Goal: Information Seeking & Learning: Learn about a topic

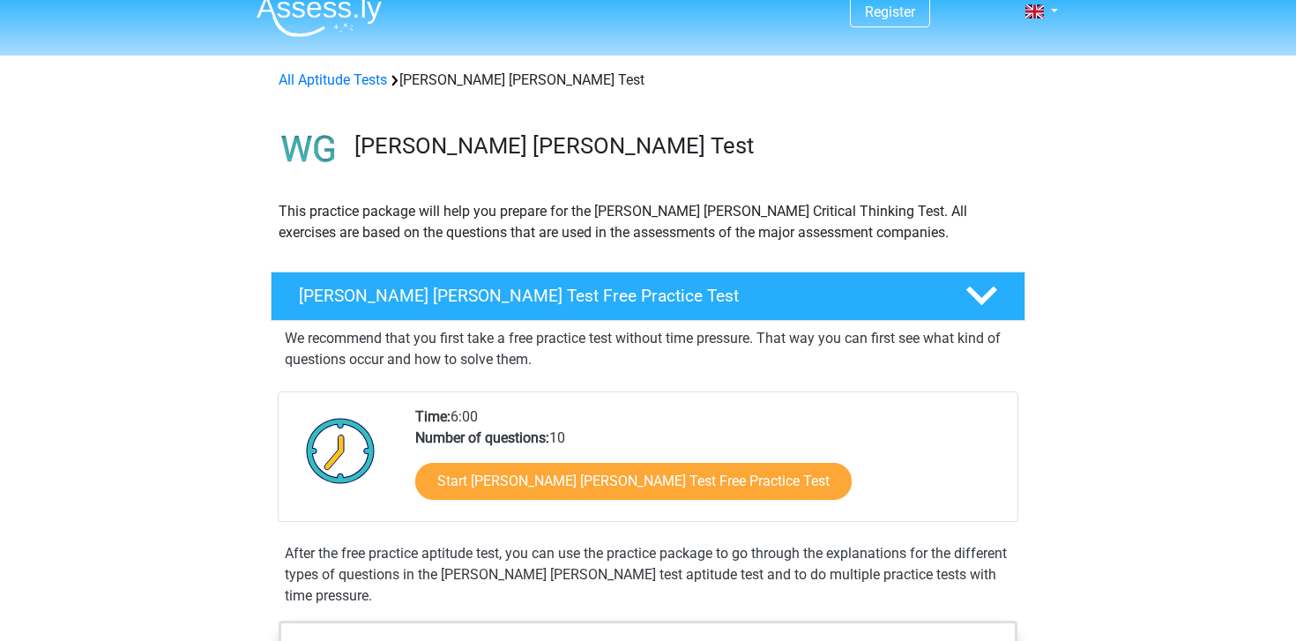
scroll to position [26, 0]
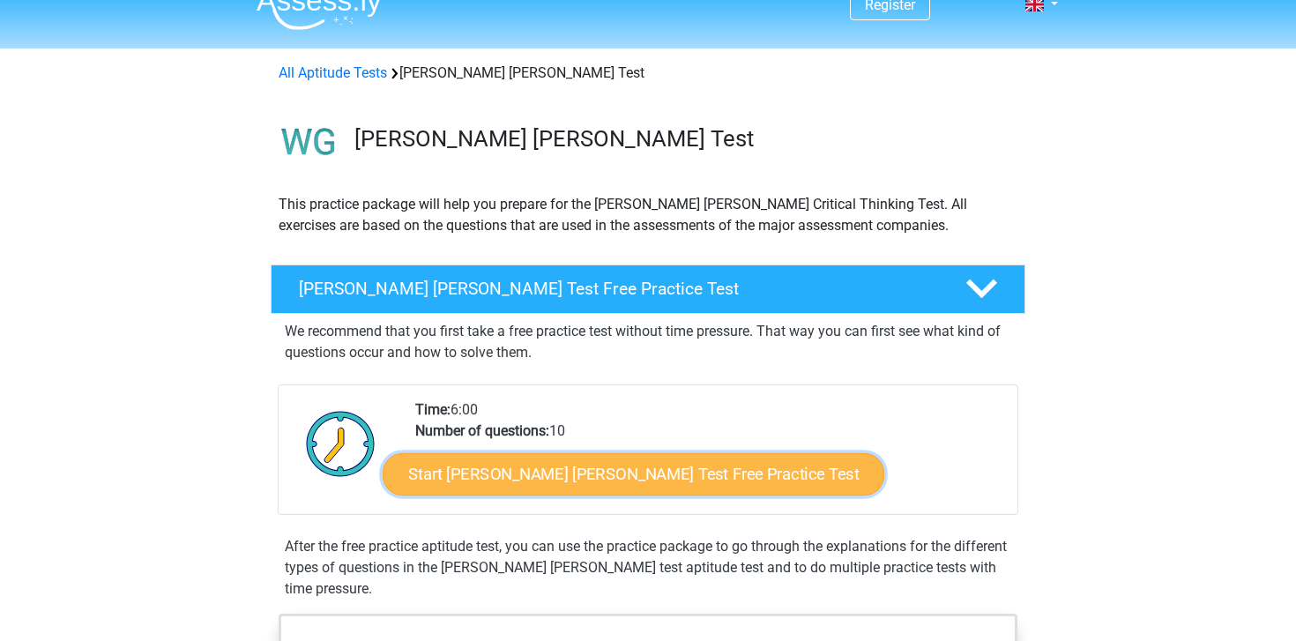
click at [516, 465] on link "Start Watson Glaser Test Free Practice Test" at bounding box center [634, 474] width 502 height 42
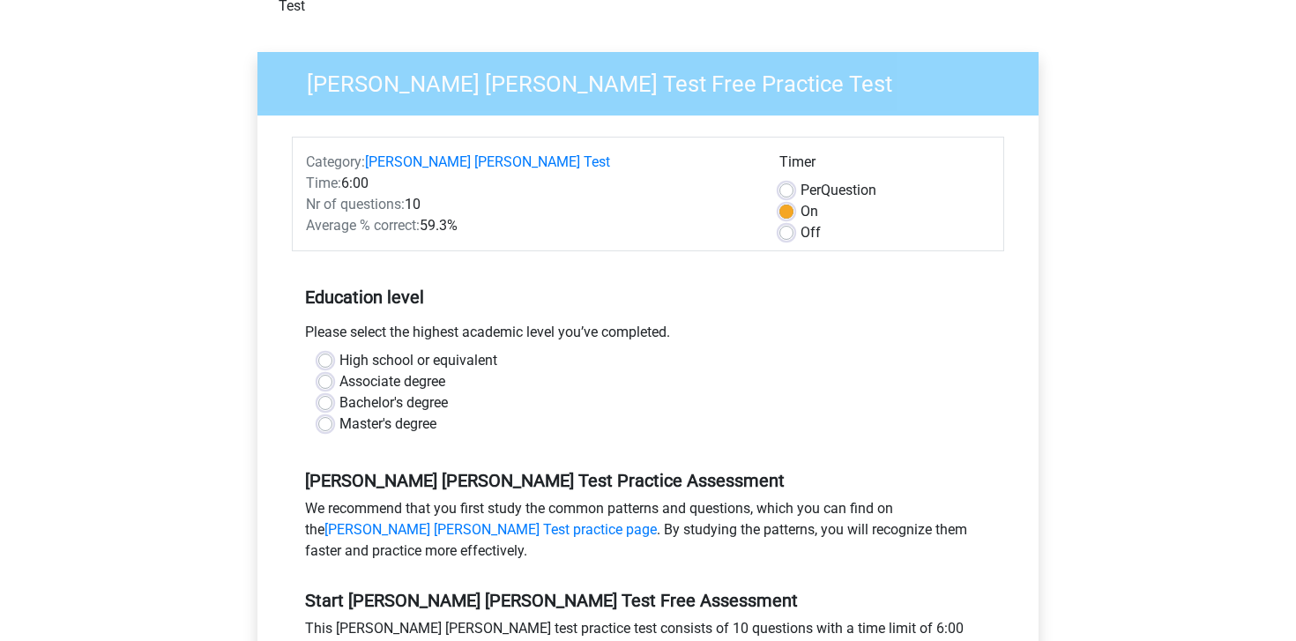
scroll to position [136, 0]
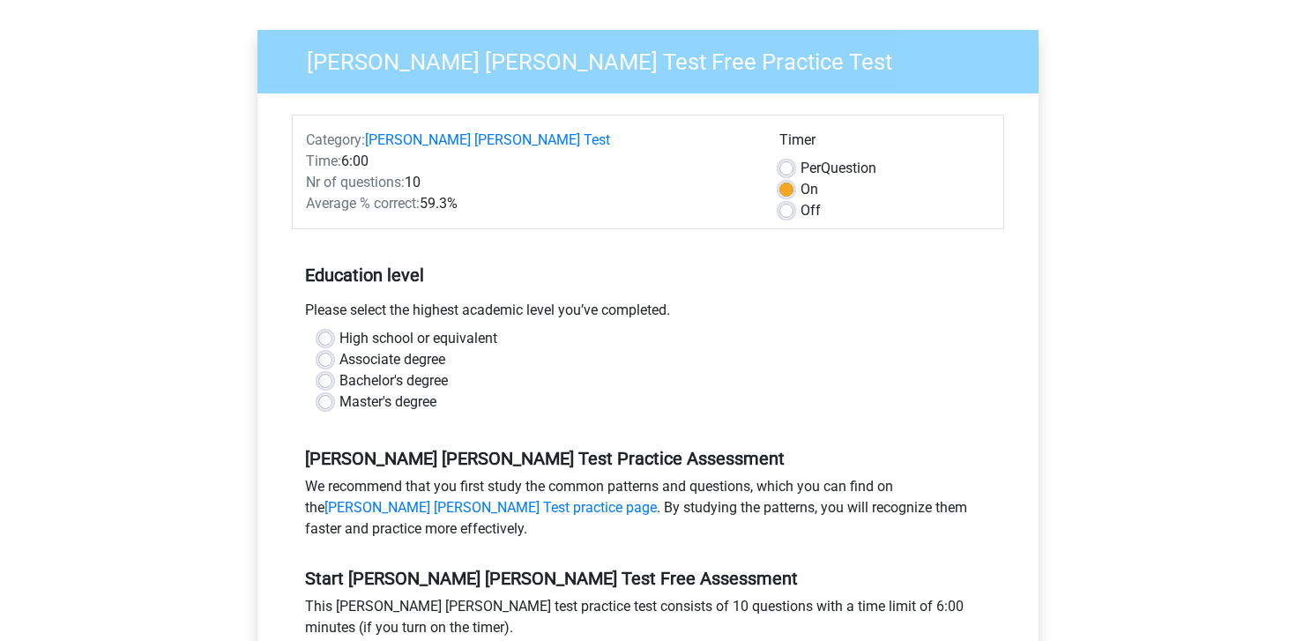
click at [396, 349] on label "Associate degree" at bounding box center [392, 359] width 106 height 21
click at [332, 349] on input "Associate degree" at bounding box center [325, 358] width 14 height 18
radio input "true"
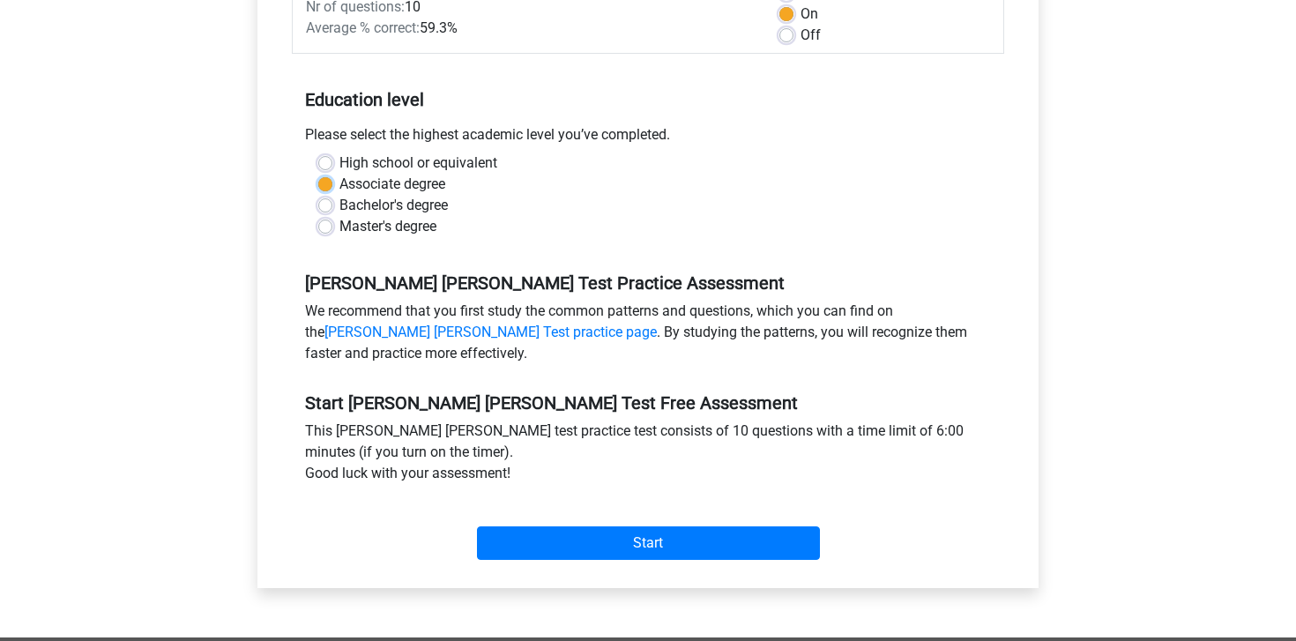
scroll to position [315, 0]
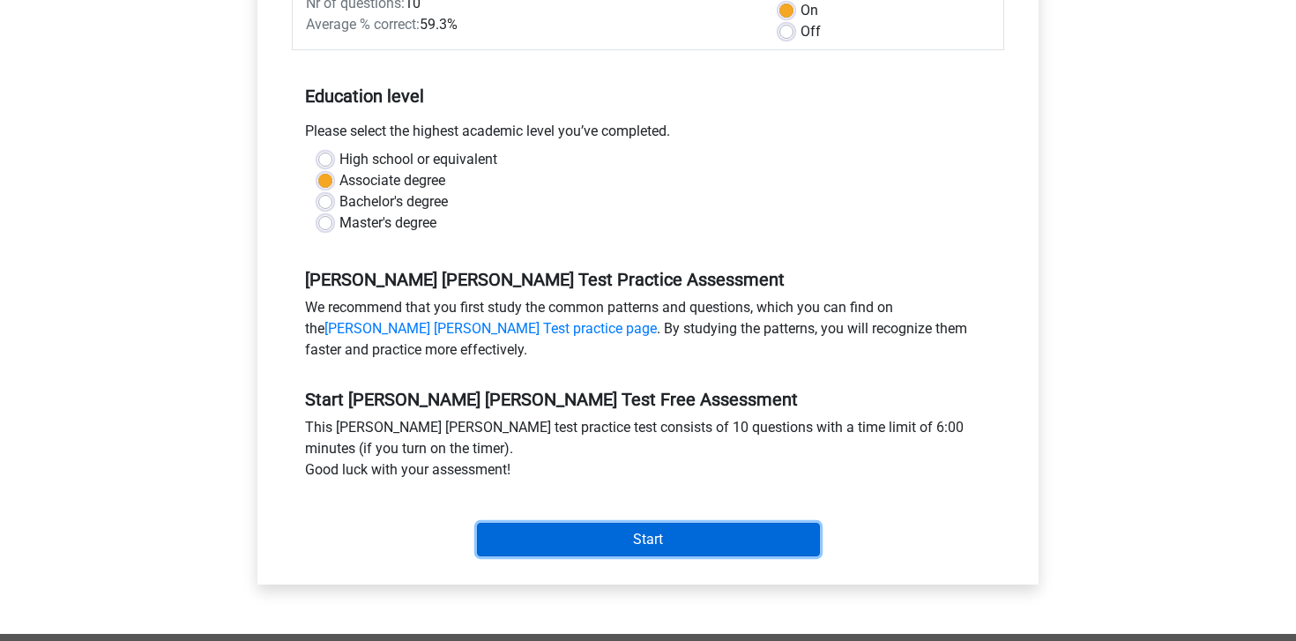
click at [561, 523] on input "Start" at bounding box center [648, 539] width 343 height 33
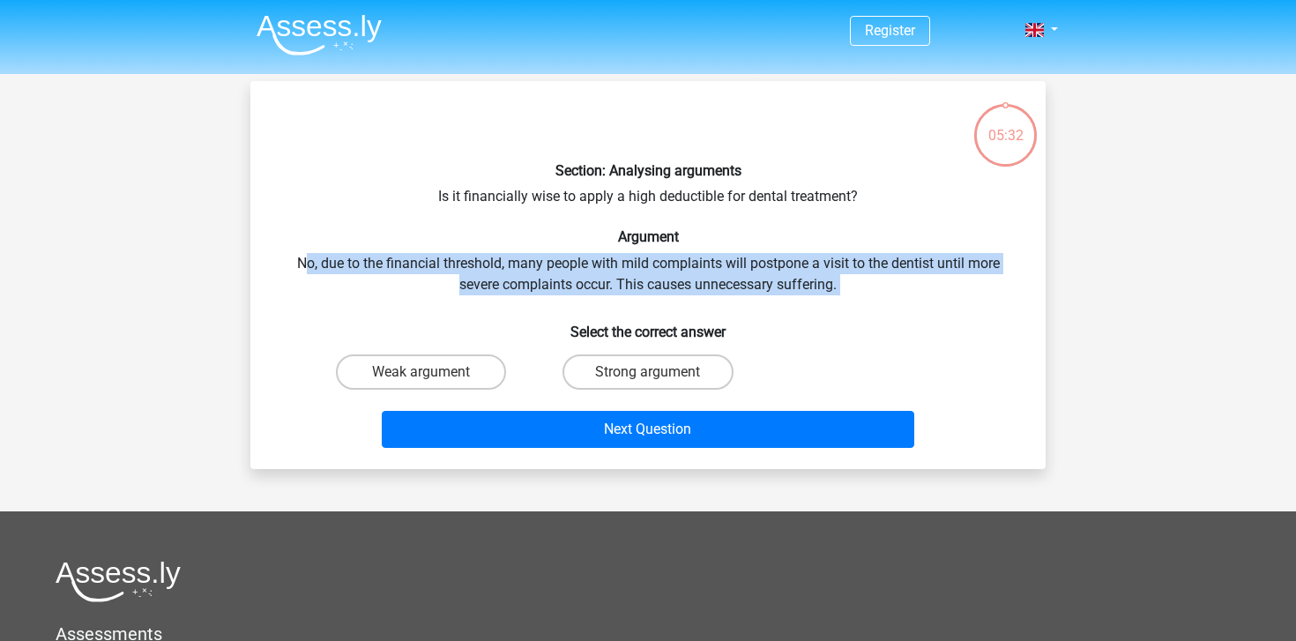
drag, startPoint x: 305, startPoint y: 264, endPoint x: 818, endPoint y: 298, distance: 514.2
click at [818, 298] on div "Section: Analysing arguments Is it financially wise to apply a high deductible …" at bounding box center [647, 275] width 781 height 360
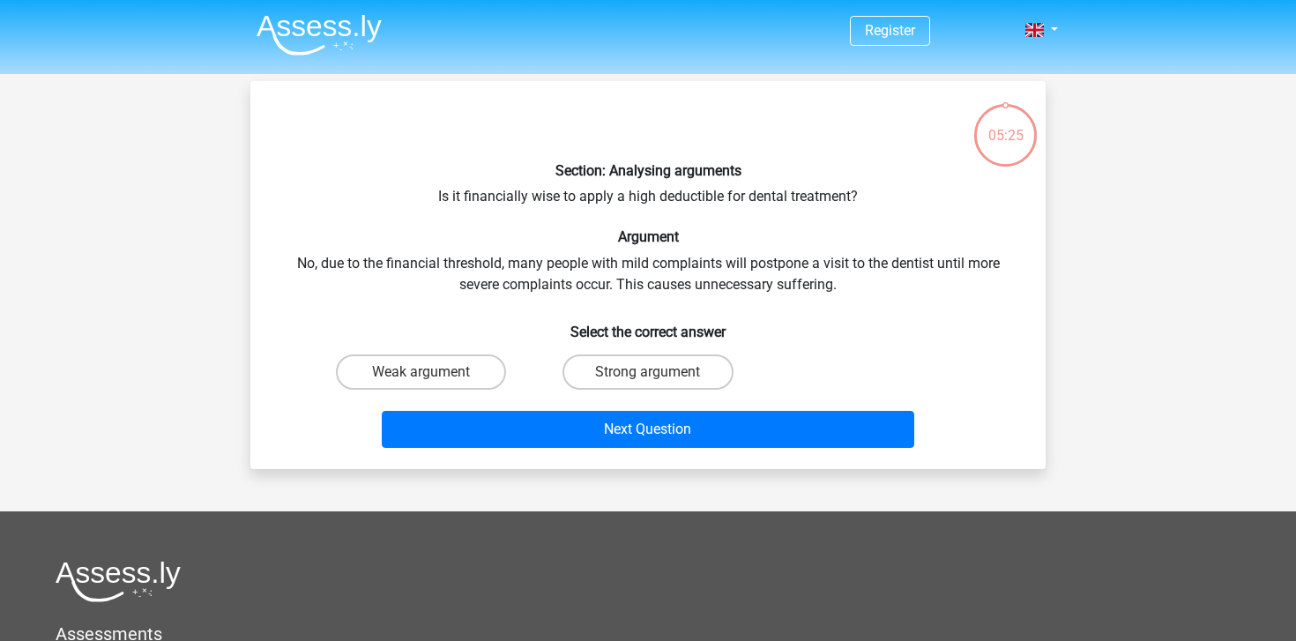
click at [806, 224] on div "Section: Analysing arguments Is it financially wise to apply a high deductible …" at bounding box center [647, 275] width 781 height 360
drag, startPoint x: 627, startPoint y: 197, endPoint x: 804, endPoint y: 208, distance: 177.5
click at [804, 208] on div "Section: Analysing arguments Is it financially wise to apply a high deductible …" at bounding box center [647, 275] width 781 height 360
click at [805, 201] on div "Section: Analysing arguments Is it financially wise to apply a high deductible …" at bounding box center [647, 275] width 781 height 360
click at [446, 368] on label "Weak argument" at bounding box center [421, 371] width 170 height 35
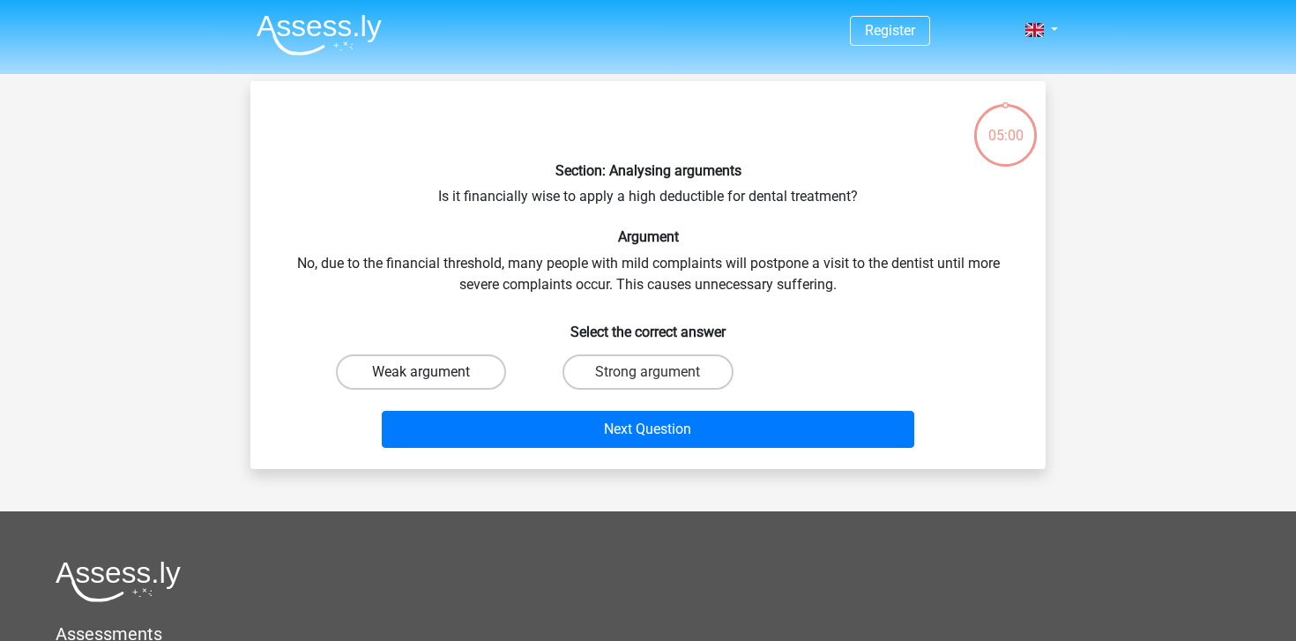
click at [433, 372] on input "Weak argument" at bounding box center [426, 377] width 11 height 11
radio input "true"
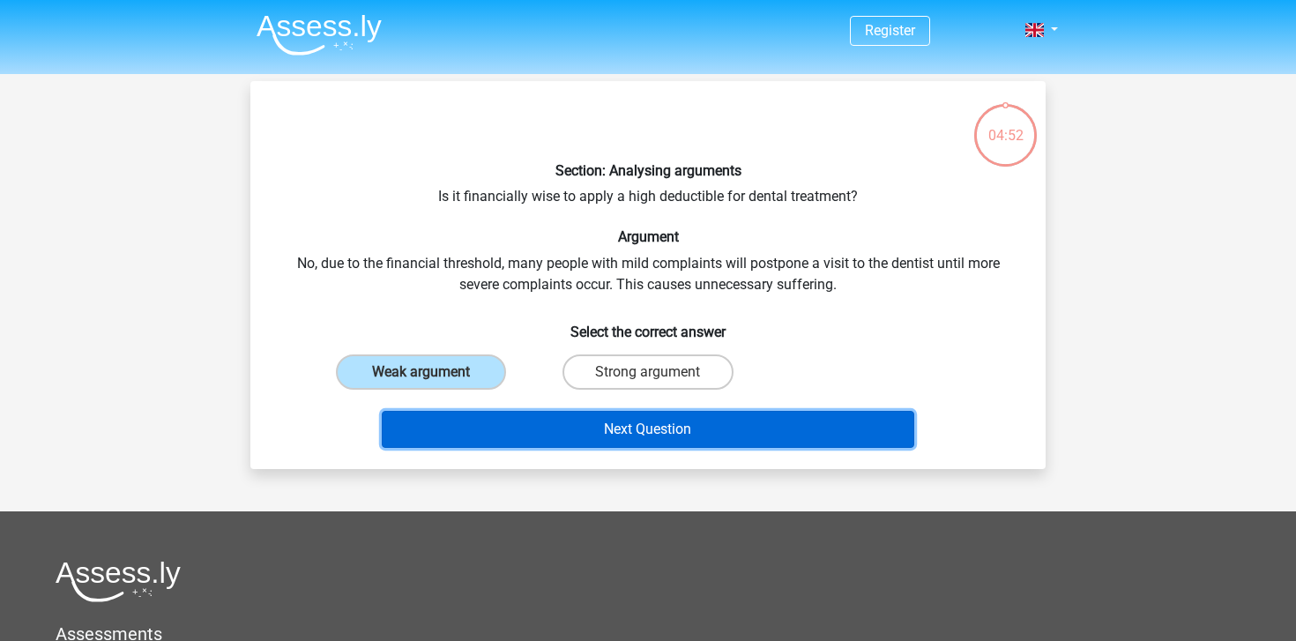
click at [599, 424] on button "Next Question" at bounding box center [648, 429] width 533 height 37
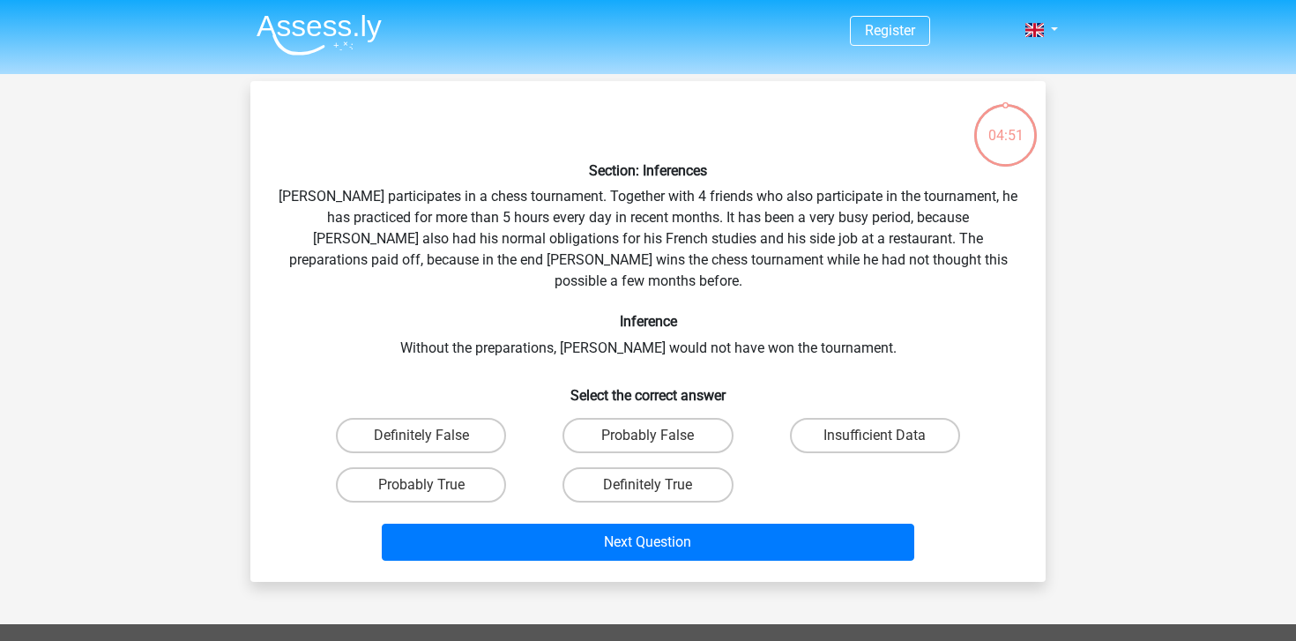
scroll to position [81, 0]
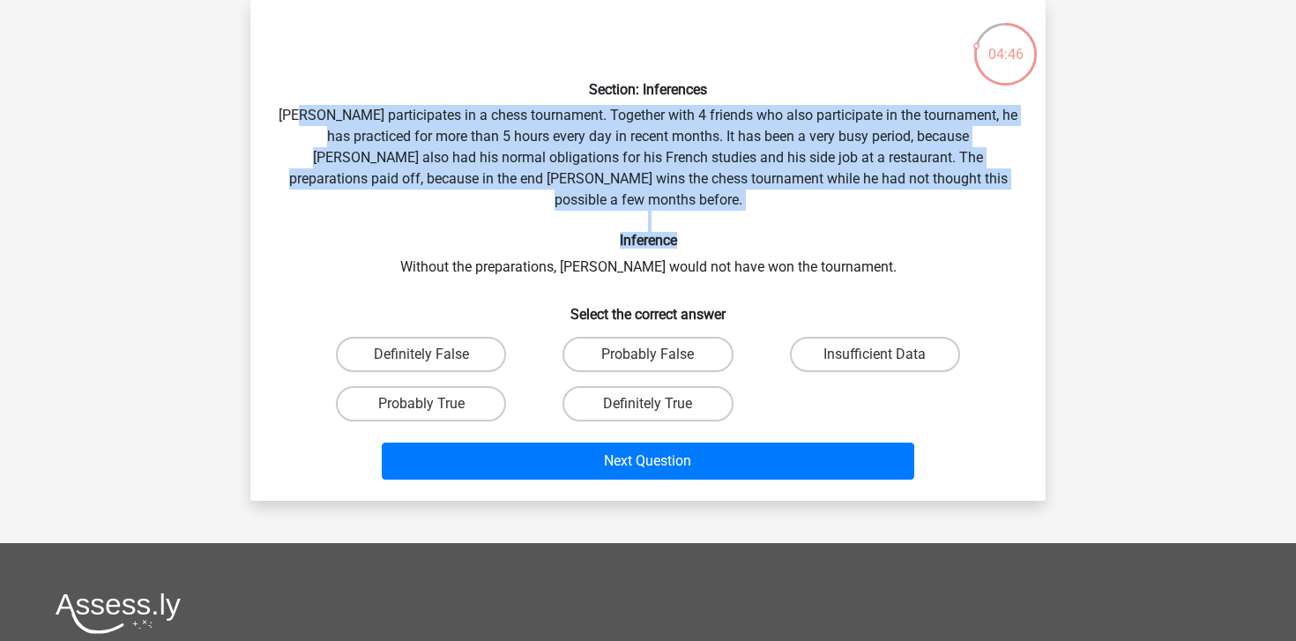
drag, startPoint x: 318, startPoint y: 114, endPoint x: 990, endPoint y: 227, distance: 681.2
click at [990, 227] on div "Section: Inferences Pablo participates in a chess tournament. Together with 4 f…" at bounding box center [647, 250] width 781 height 472
click at [933, 167] on div "Section: Inferences Pablo participates in a chess tournament. Together with 4 f…" at bounding box center [647, 250] width 781 height 472
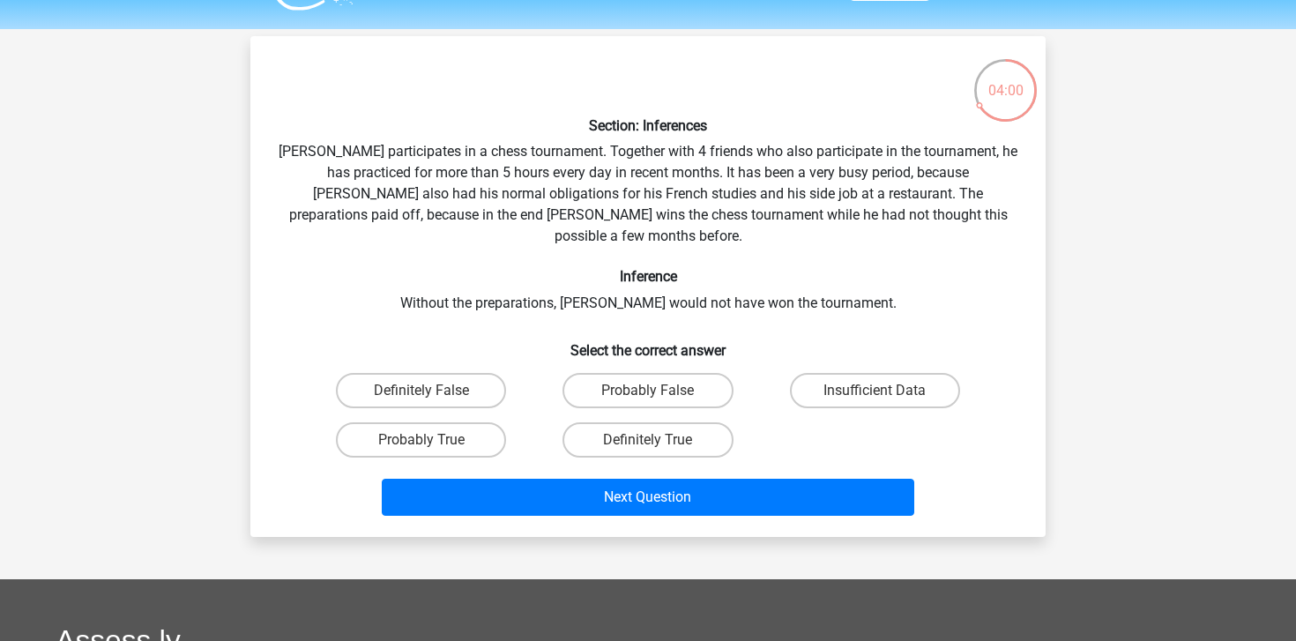
scroll to position [46, 0]
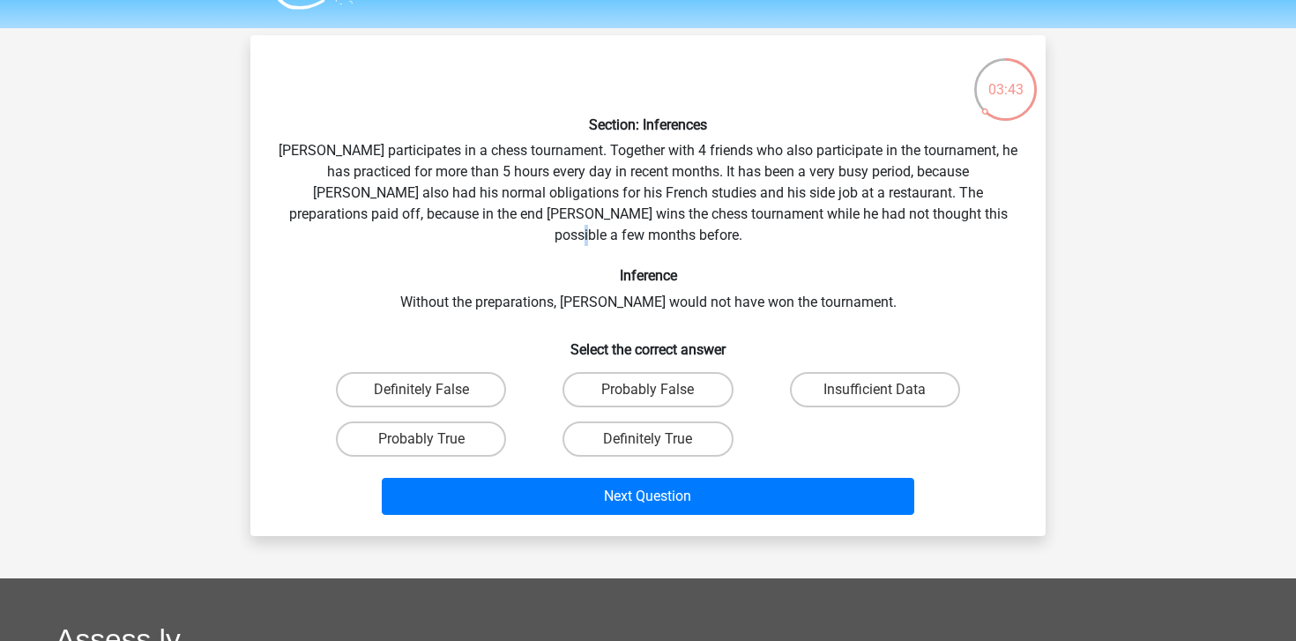
click at [959, 216] on div "Section: Inferences Pablo participates in a chess tournament. Together with 4 f…" at bounding box center [647, 285] width 781 height 472
click at [953, 218] on div "Section: Inferences Pablo participates in a chess tournament. Together with 4 f…" at bounding box center [647, 285] width 781 height 472
click at [392, 421] on label "Probably True" at bounding box center [421, 438] width 170 height 35
click at [421, 439] on input "Probably True" at bounding box center [426, 444] width 11 height 11
radio input "true"
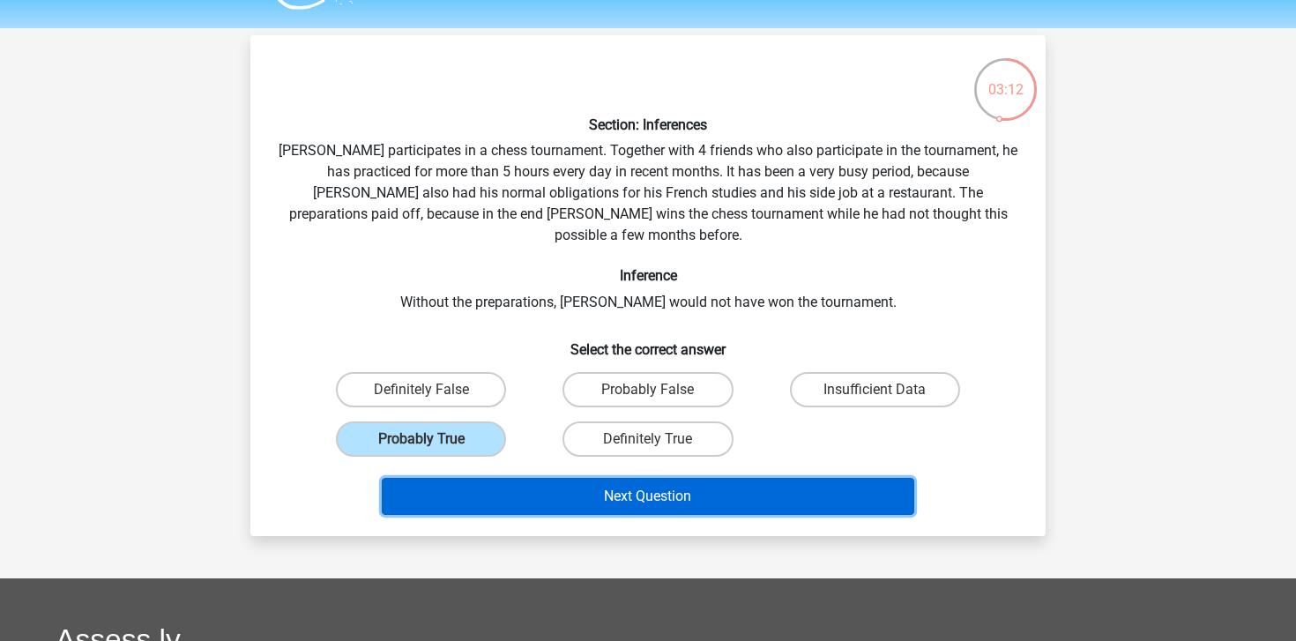
click at [689, 486] on button "Next Question" at bounding box center [648, 496] width 533 height 37
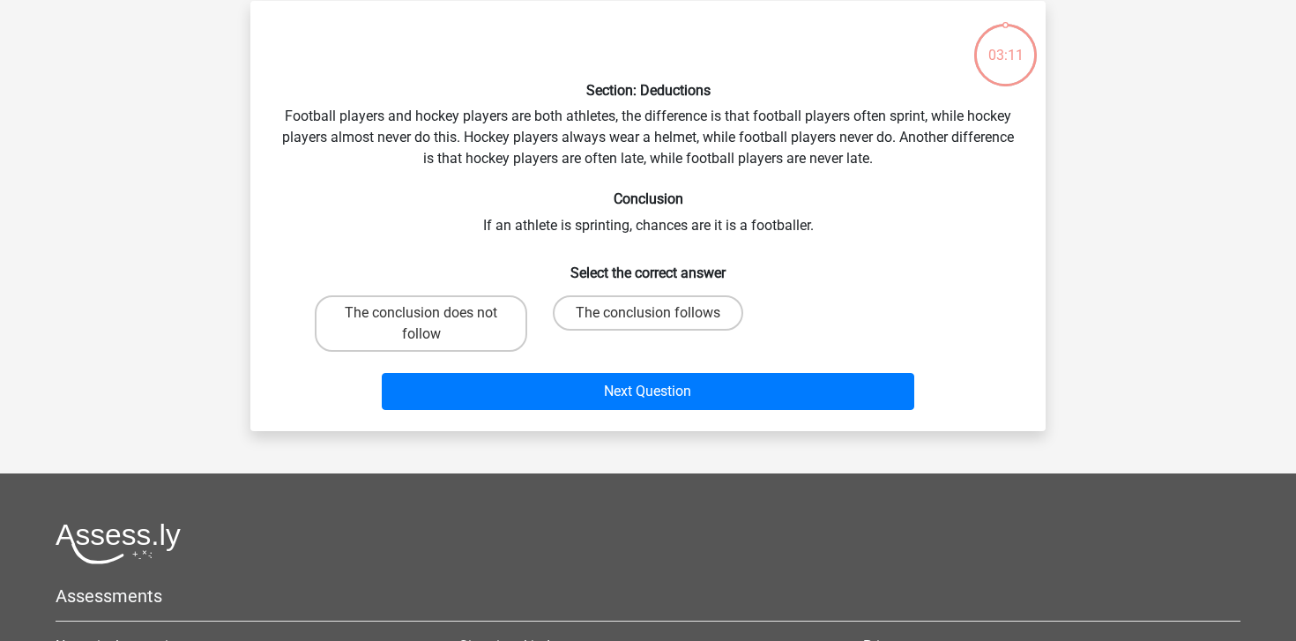
scroll to position [81, 0]
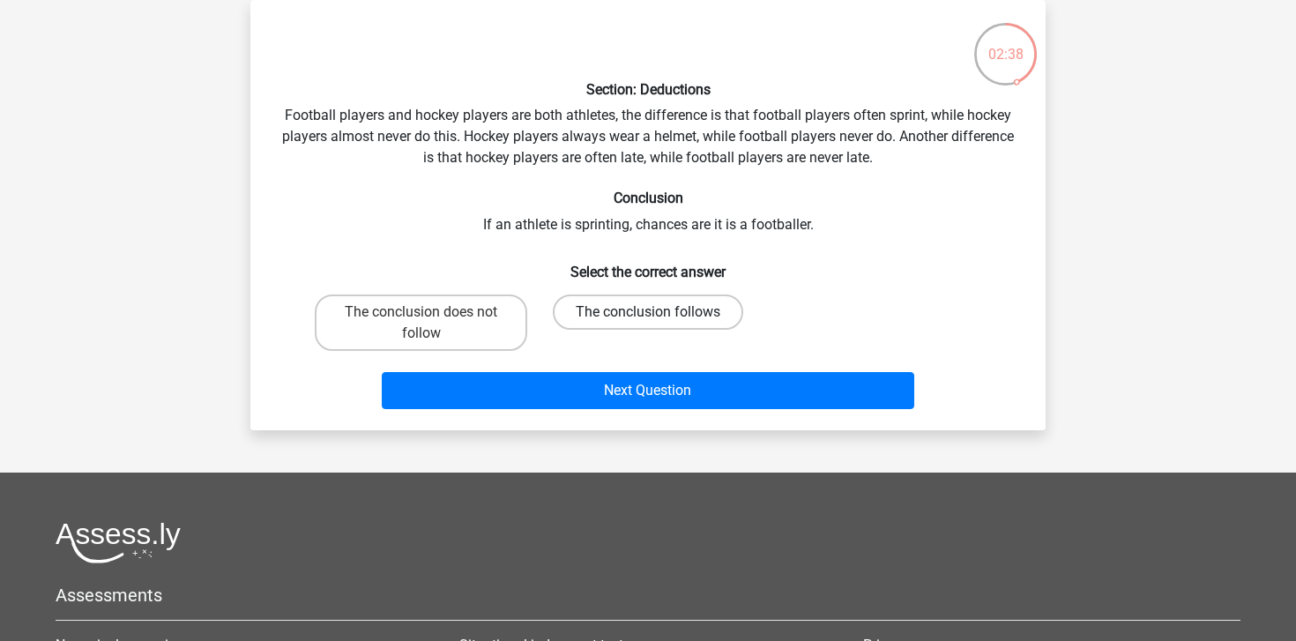
click at [700, 318] on label "The conclusion follows" at bounding box center [648, 311] width 190 height 35
click at [659, 318] on input "The conclusion follows" at bounding box center [653, 317] width 11 height 11
radio input "true"
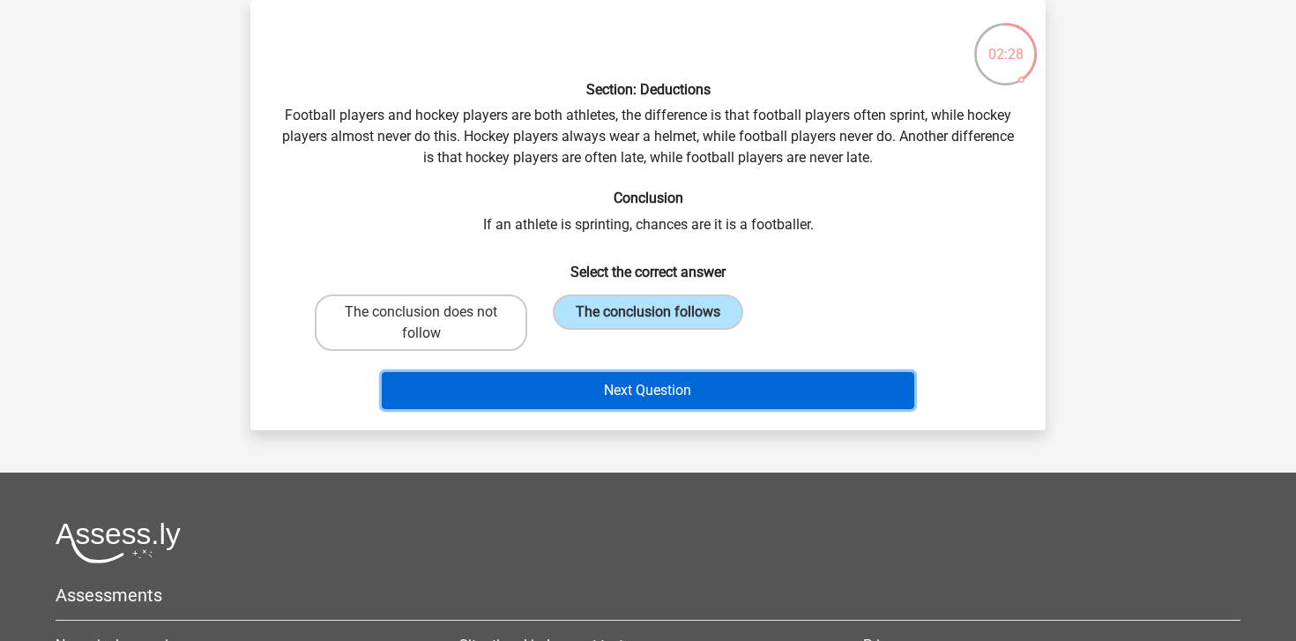
click at [646, 388] on button "Next Question" at bounding box center [648, 390] width 533 height 37
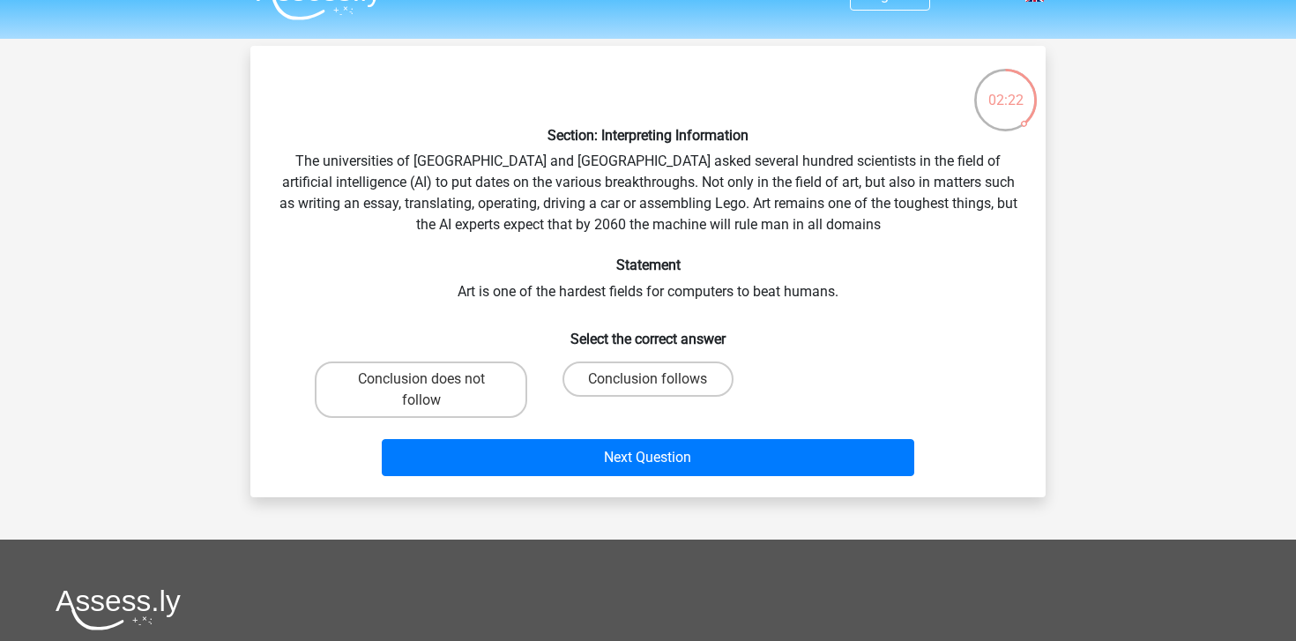
scroll to position [37, 0]
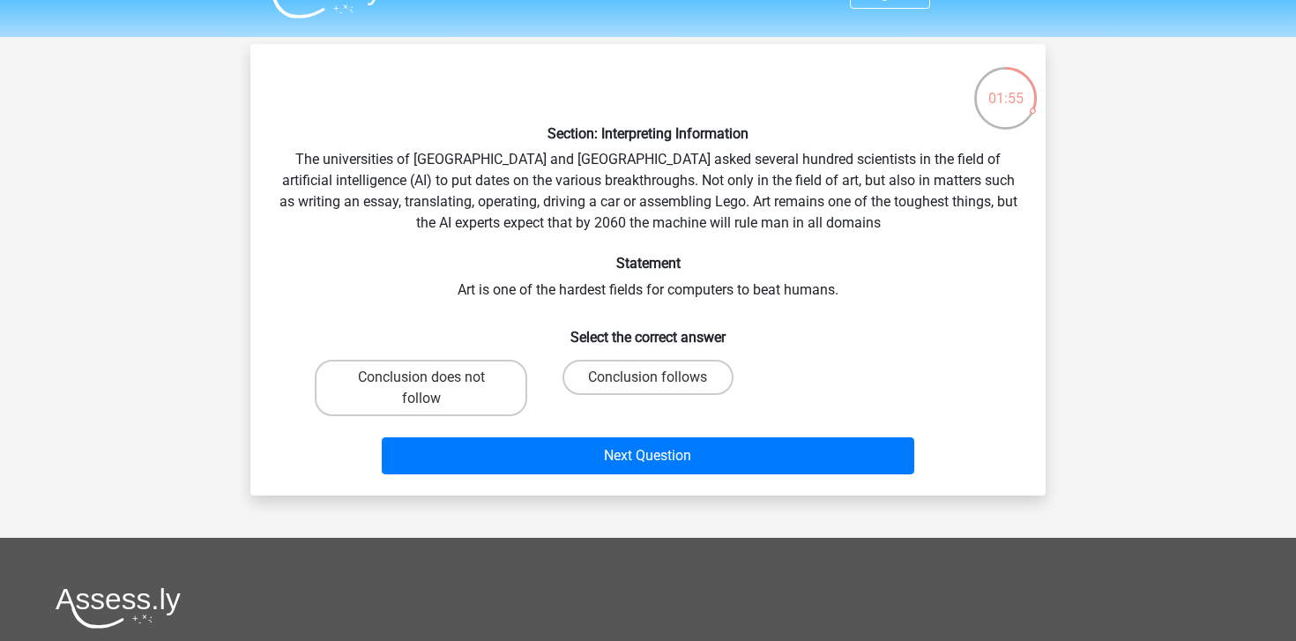
drag, startPoint x: 377, startPoint y: 382, endPoint x: 406, endPoint y: 304, distance: 82.8
click at [406, 304] on div "Section: Interpreting Information The universities of Oxford and Yale asked sev…" at bounding box center [647, 269] width 781 height 423
drag, startPoint x: 318, startPoint y: 182, endPoint x: 511, endPoint y: 186, distance: 193.1
click at [511, 186] on div "Section: Interpreting Information The universities of Oxford and Yale asked sev…" at bounding box center [647, 269] width 781 height 423
click at [502, 216] on div "Section: Interpreting Information The universities of Oxford and Yale asked sev…" at bounding box center [647, 269] width 781 height 423
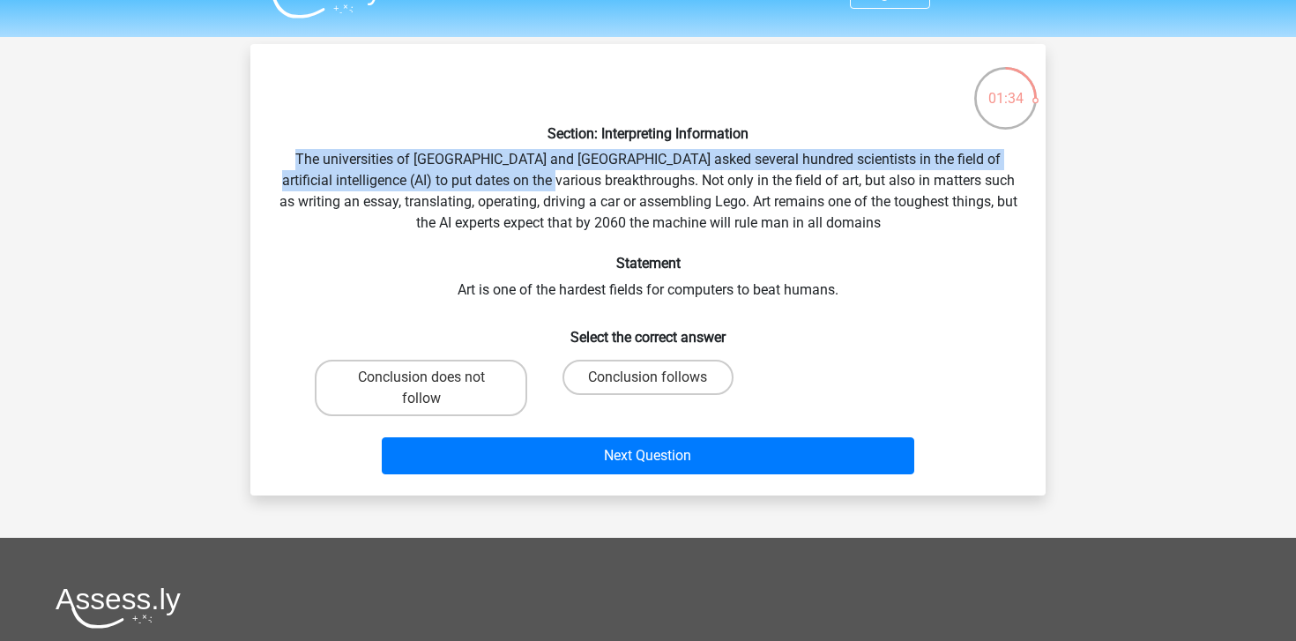
drag, startPoint x: 293, startPoint y: 156, endPoint x: 547, endPoint y: 184, distance: 256.3
click at [547, 184] on div "Section: Interpreting Information The universities of Oxford and Yale asked sev…" at bounding box center [647, 269] width 781 height 423
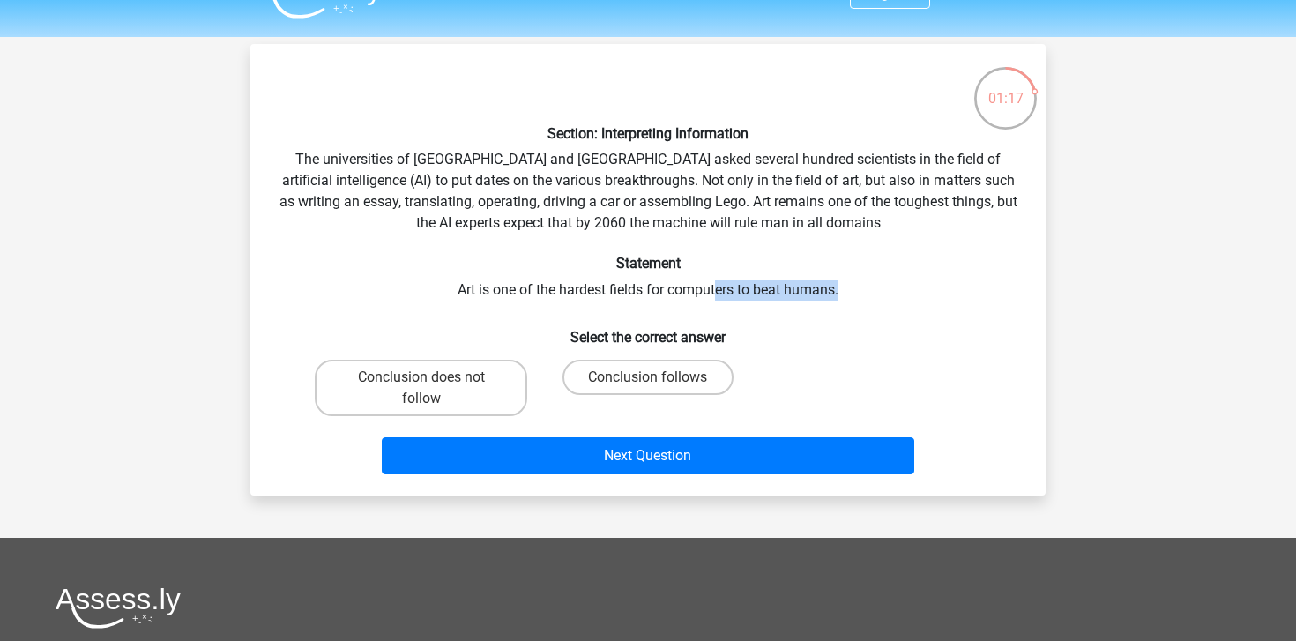
drag, startPoint x: 717, startPoint y: 292, endPoint x: 995, endPoint y: 292, distance: 278.5
click at [995, 292] on div "Section: Interpreting Information The universities of Oxford and Yale asked sev…" at bounding box center [647, 269] width 781 height 423
click at [632, 278] on div "Section: Interpreting Information The universities of Oxford and Yale asked sev…" at bounding box center [647, 269] width 781 height 423
click at [593, 366] on label "Conclusion follows" at bounding box center [647, 377] width 170 height 35
click at [648, 377] on input "Conclusion follows" at bounding box center [653, 382] width 11 height 11
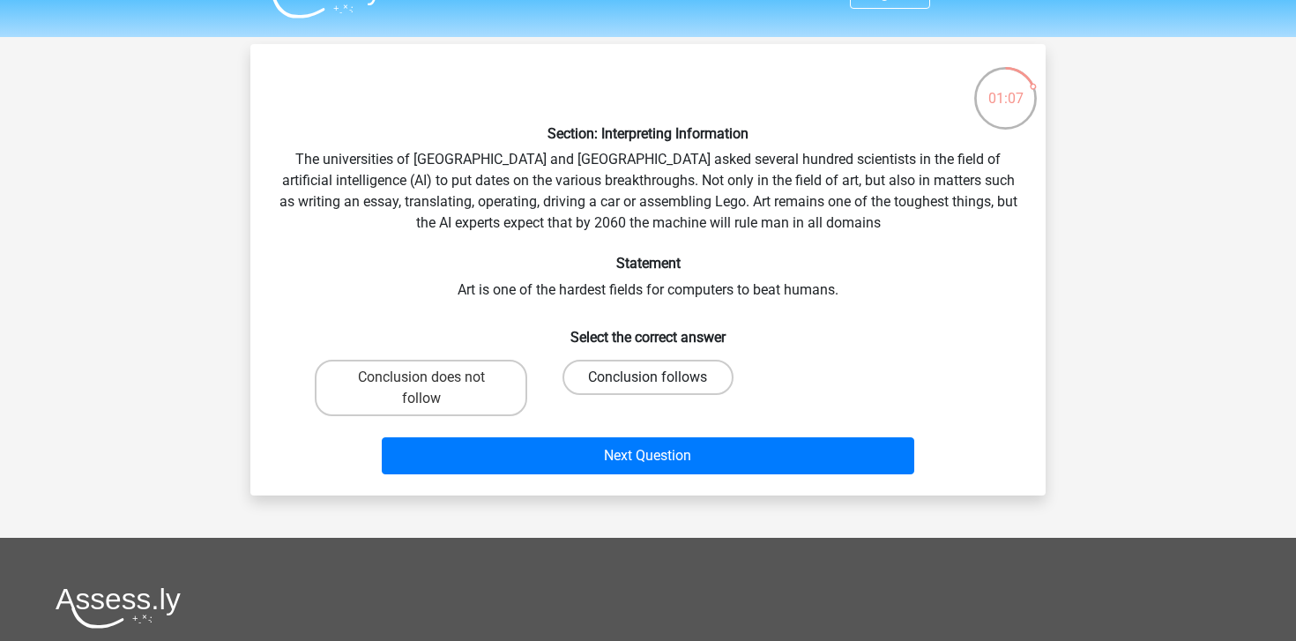
radio input "true"
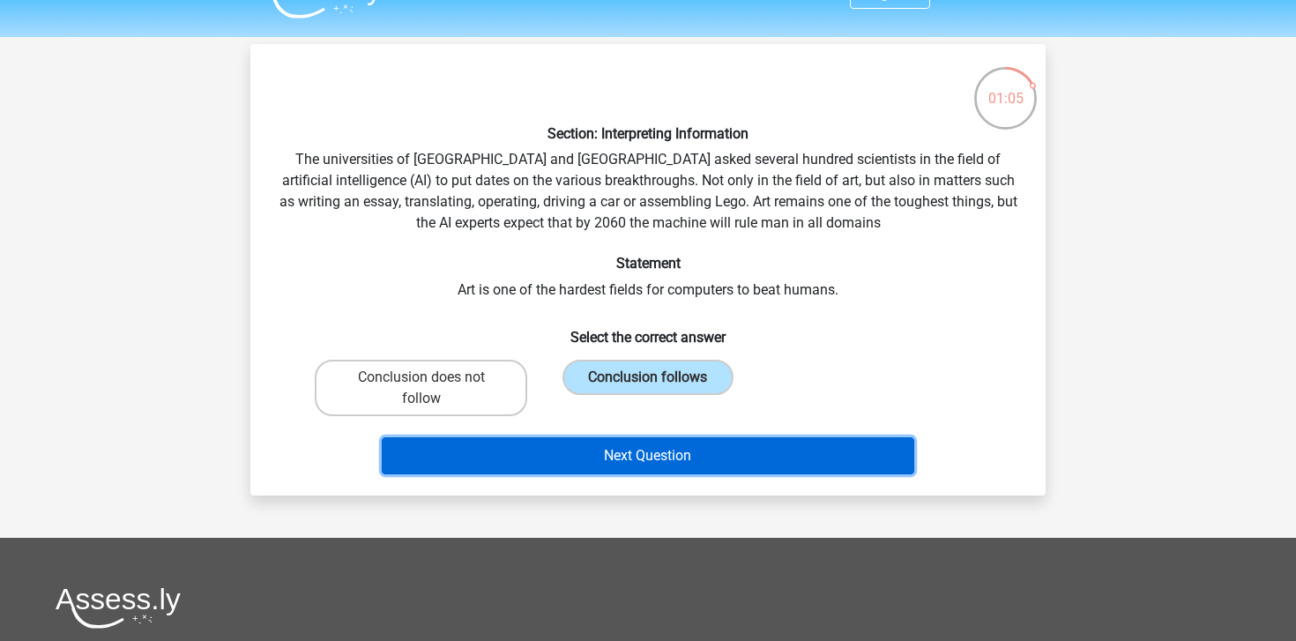
click at [646, 459] on button "Next Question" at bounding box center [648, 455] width 533 height 37
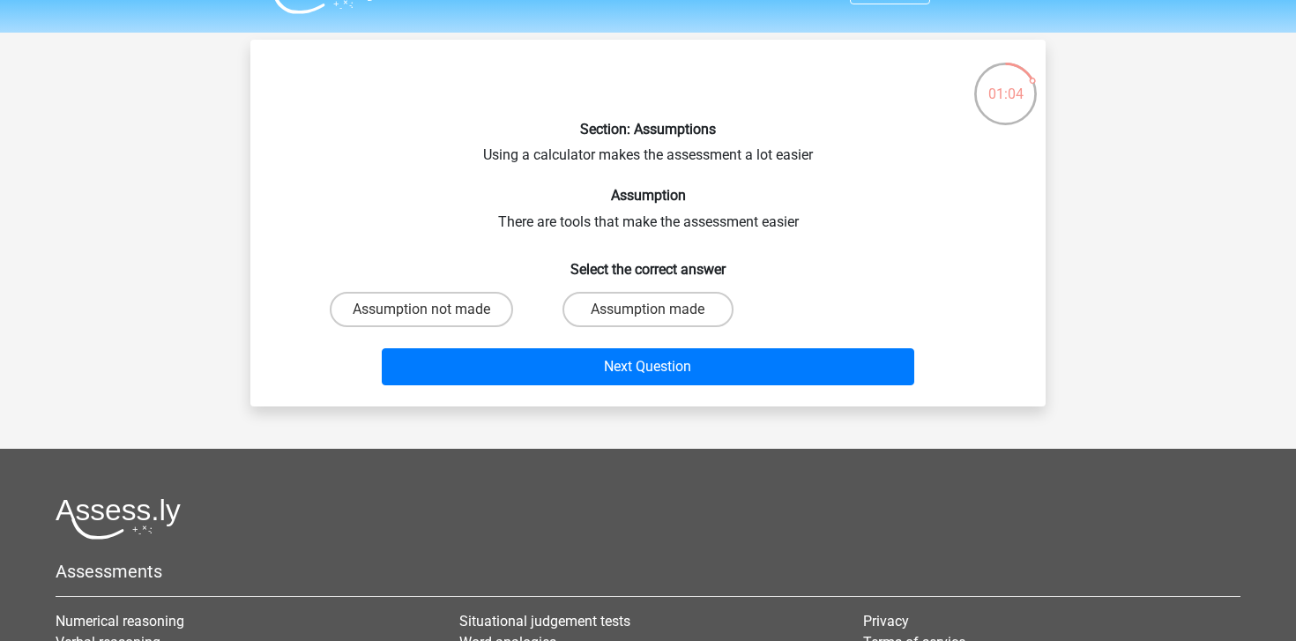
scroll to position [36, 0]
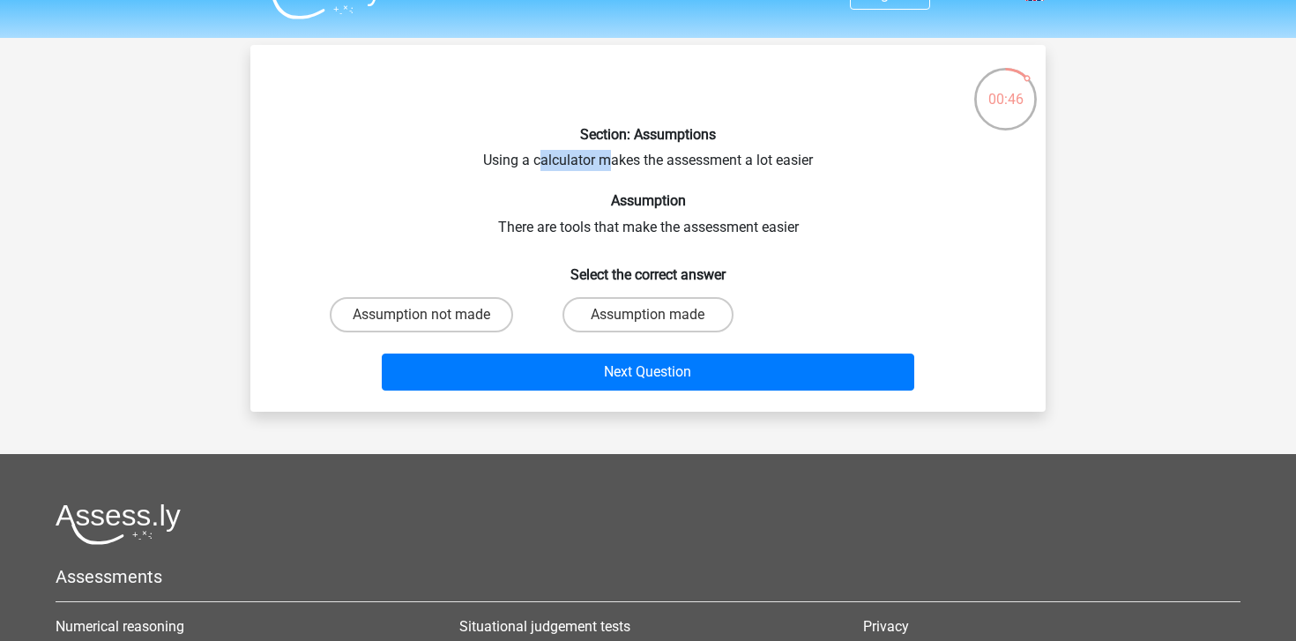
drag, startPoint x: 539, startPoint y: 164, endPoint x: 632, endPoint y: 164, distance: 92.6
click at [631, 164] on div "Section: Assumptions Using a calculator makes the assessment a lot easier Assum…" at bounding box center [647, 228] width 781 height 338
click at [597, 156] on div "Section: Assumptions Using a calculator makes the assessment a lot easier Assum…" at bounding box center [647, 228] width 781 height 338
click at [626, 311] on label "Assumption made" at bounding box center [647, 314] width 170 height 35
click at [648, 315] on input "Assumption made" at bounding box center [653, 320] width 11 height 11
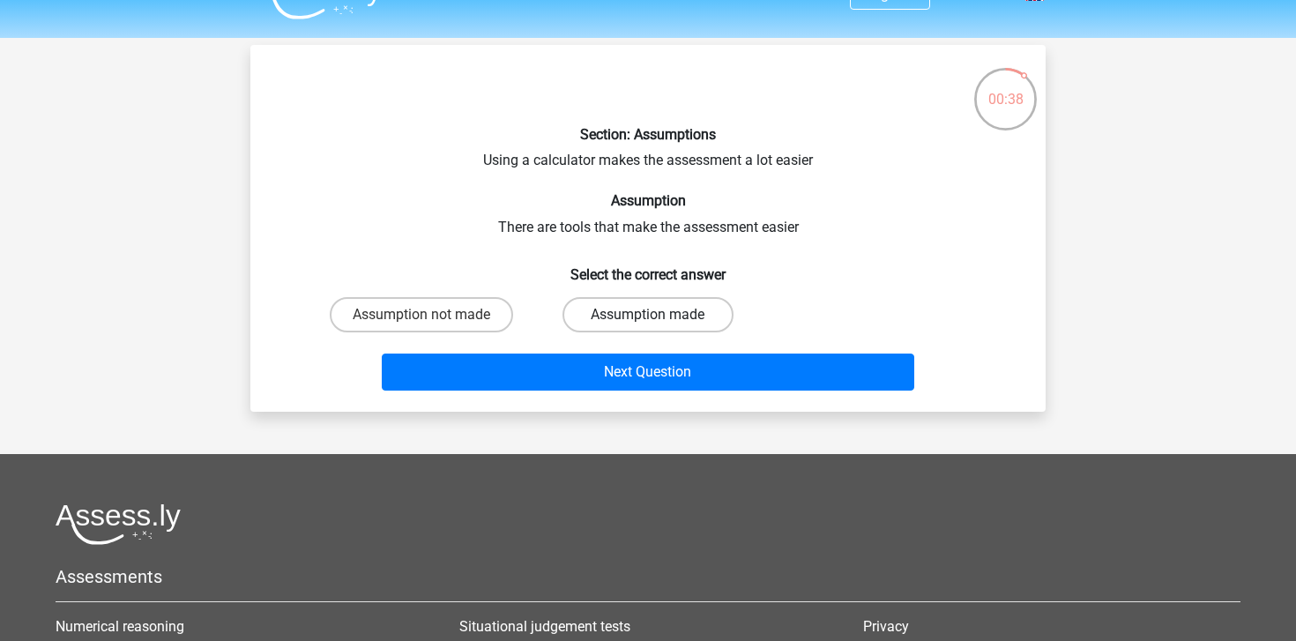
radio input "true"
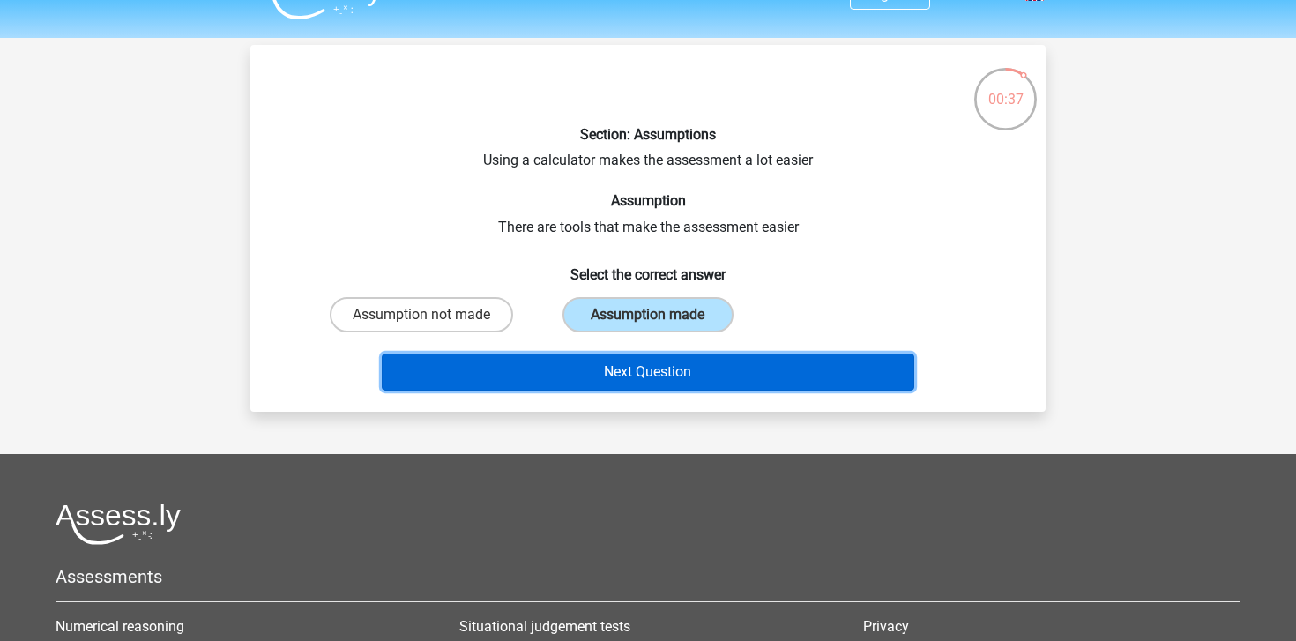
click at [622, 365] on button "Next Question" at bounding box center [648, 371] width 533 height 37
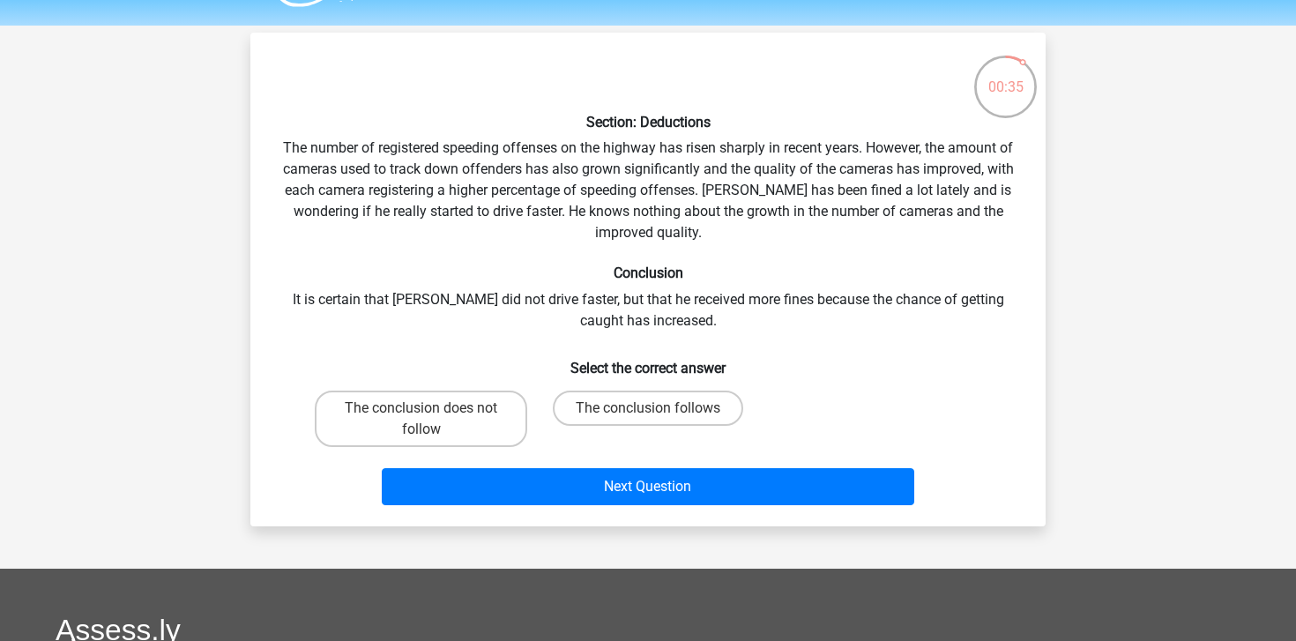
scroll to position [42, 0]
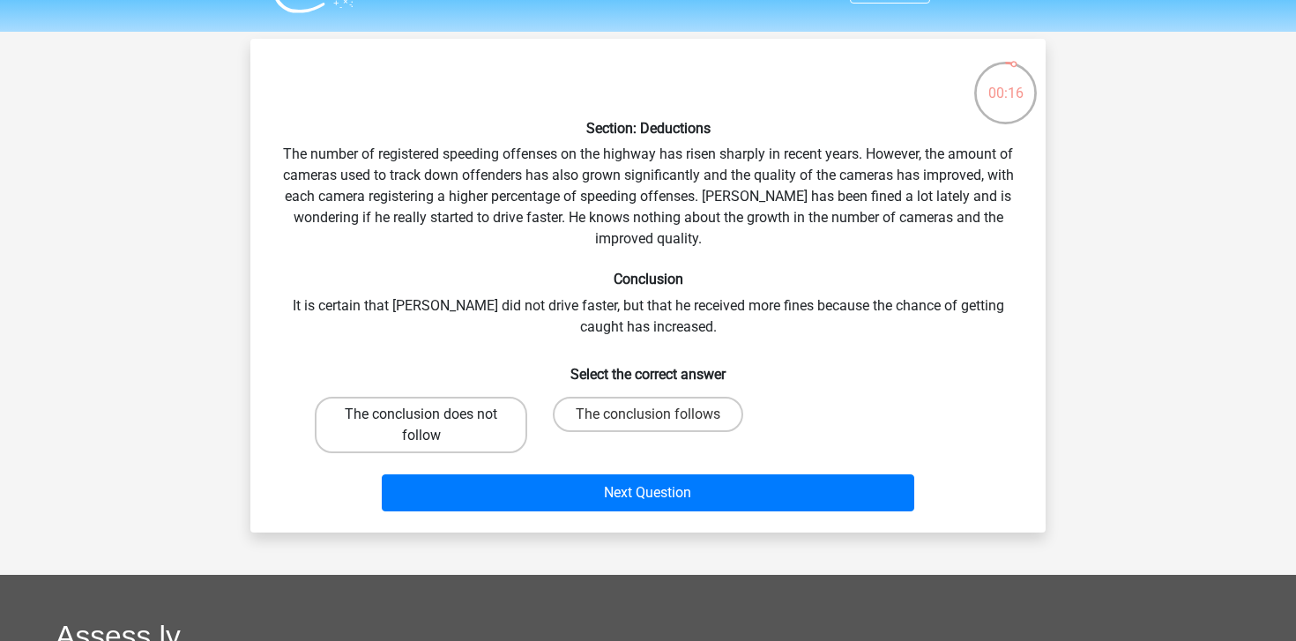
click at [422, 410] on label "The conclusion does not follow" at bounding box center [421, 425] width 212 height 56
click at [422, 414] on input "The conclusion does not follow" at bounding box center [426, 419] width 11 height 11
radio input "true"
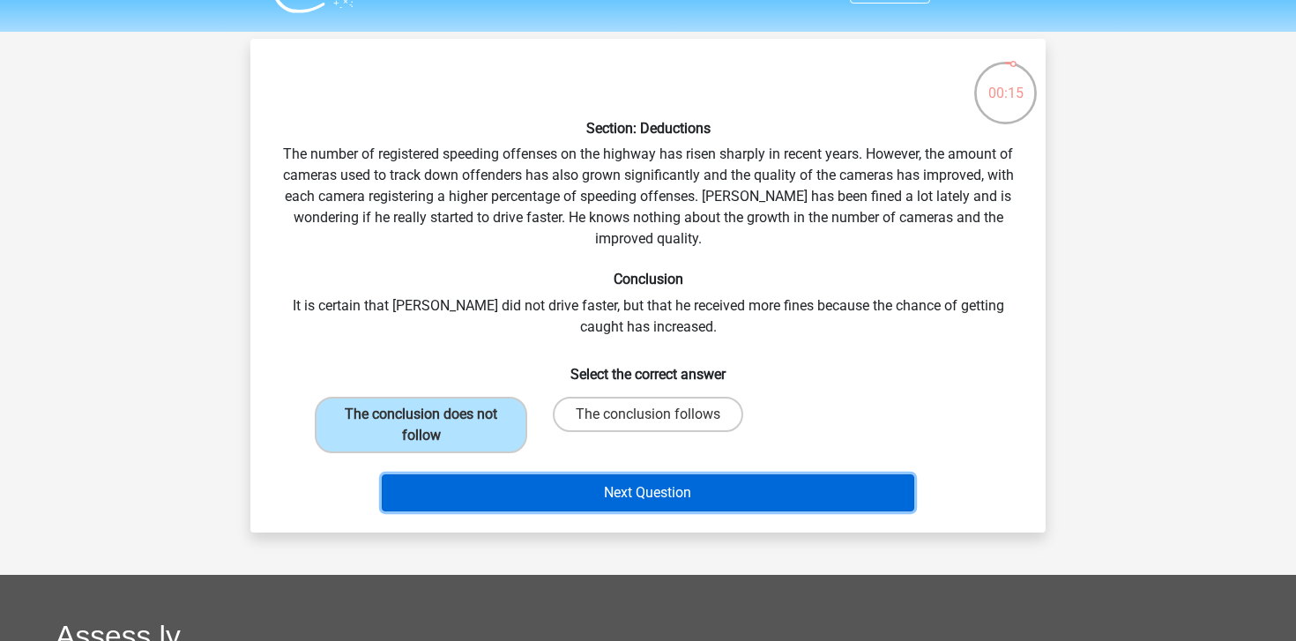
click at [566, 474] on button "Next Question" at bounding box center [648, 492] width 533 height 37
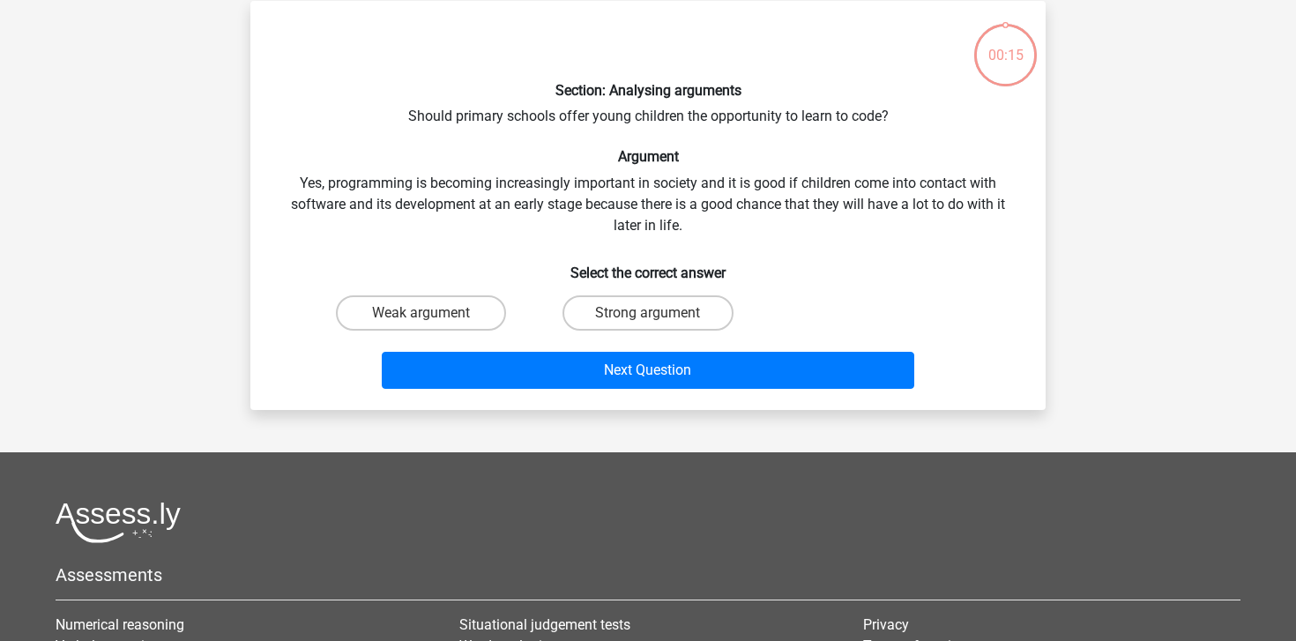
scroll to position [81, 0]
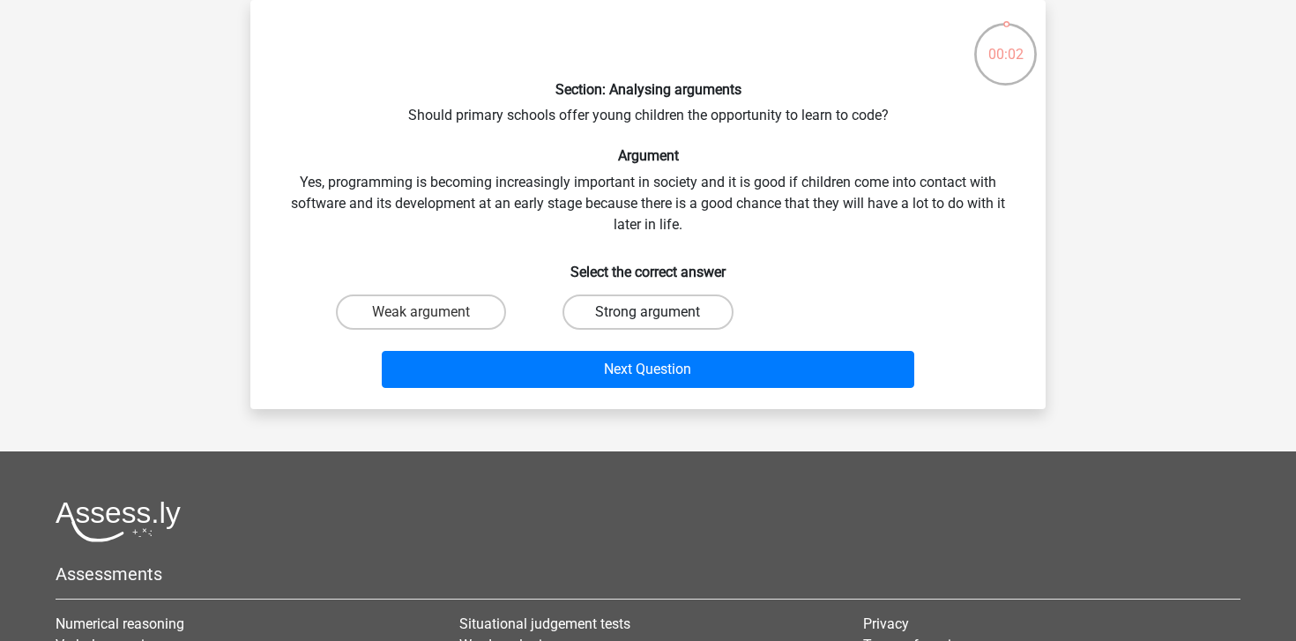
click at [603, 306] on label "Strong argument" at bounding box center [647, 311] width 170 height 35
click at [648, 312] on input "Strong argument" at bounding box center [653, 317] width 11 height 11
radio input "true"
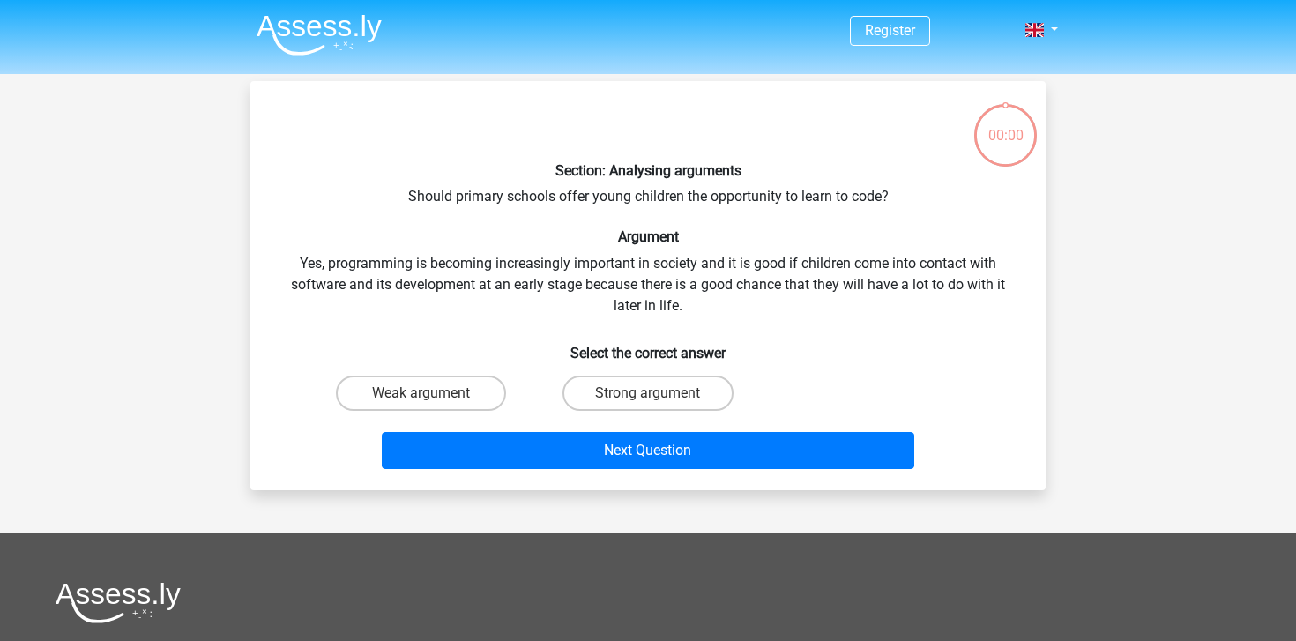
scroll to position [81, 0]
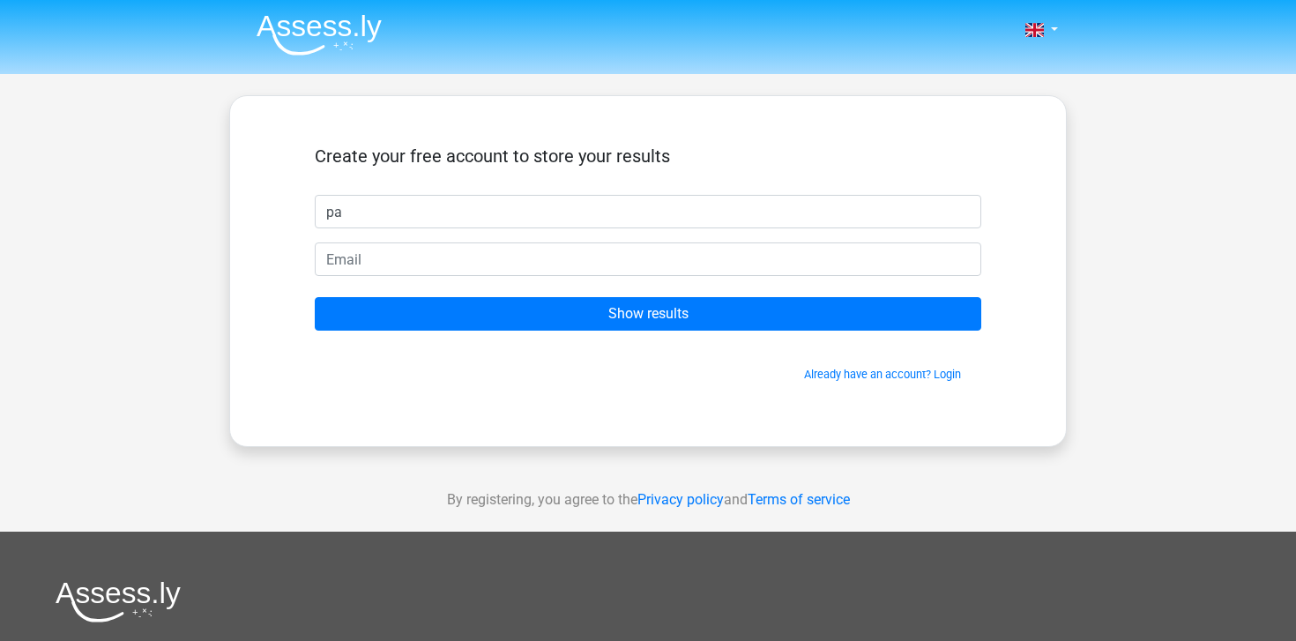
type input "p"
type input "tinsfnnfiwenfw"
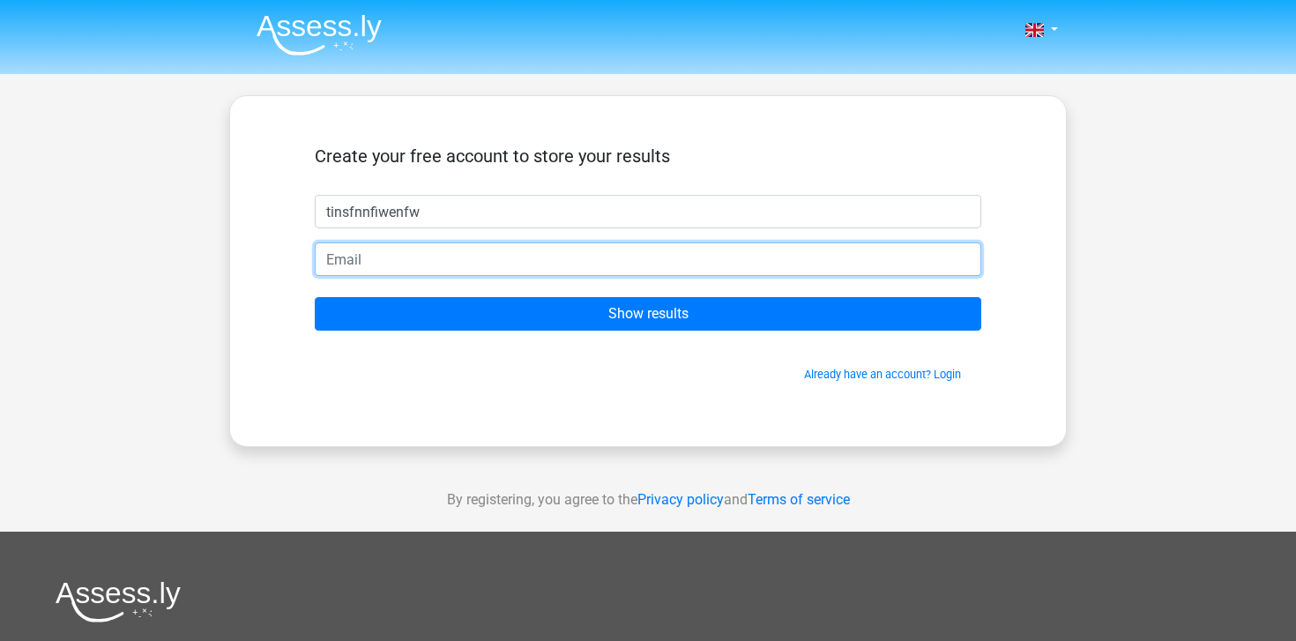
click at [542, 268] on input "email" at bounding box center [648, 258] width 666 height 33
type input "[EMAIL_ADDRESS][DOMAIN_NAME]"
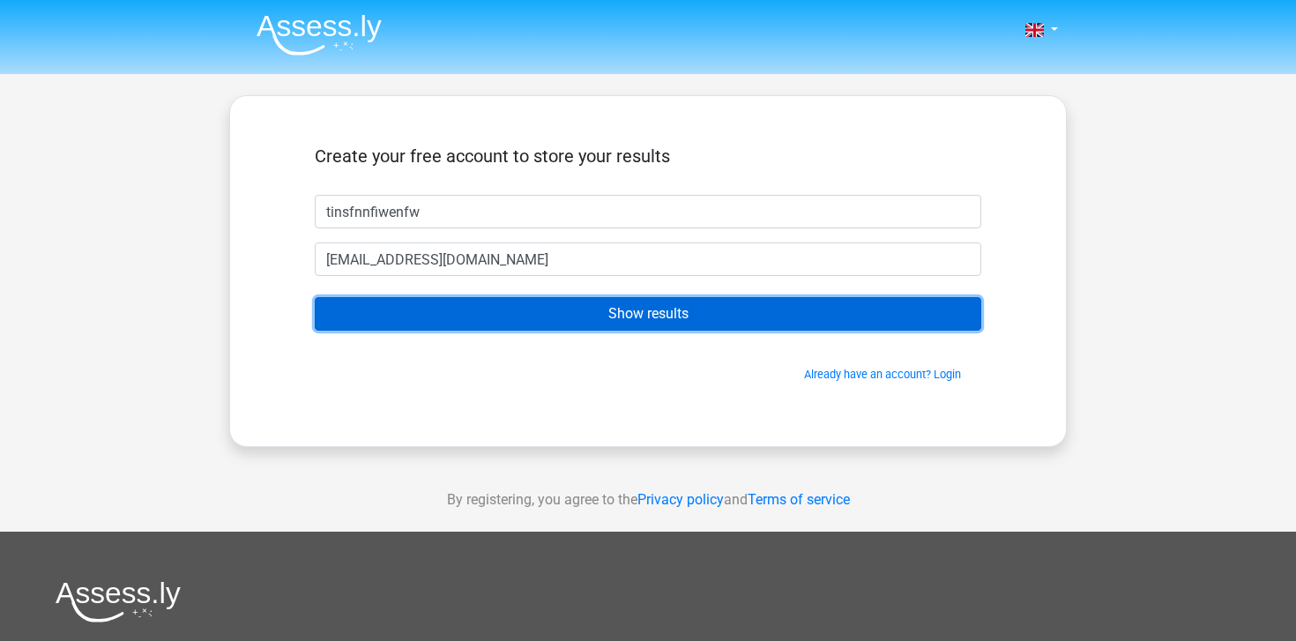
click at [591, 301] on input "Show results" at bounding box center [648, 313] width 666 height 33
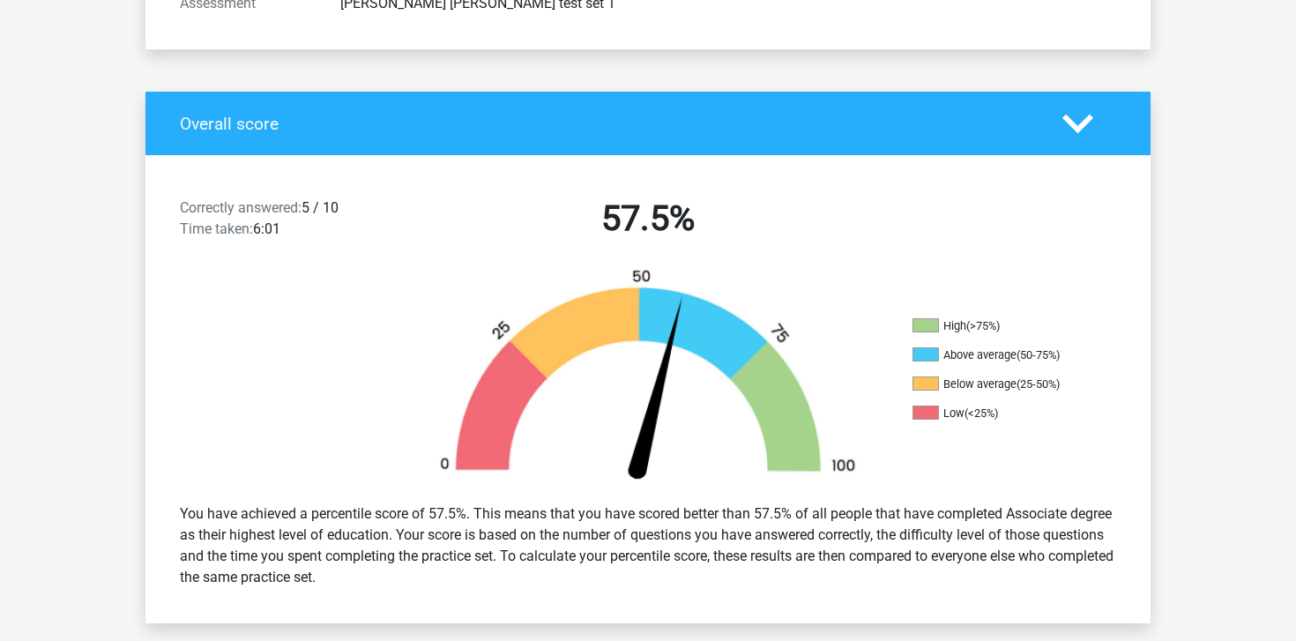
scroll to position [296, 0]
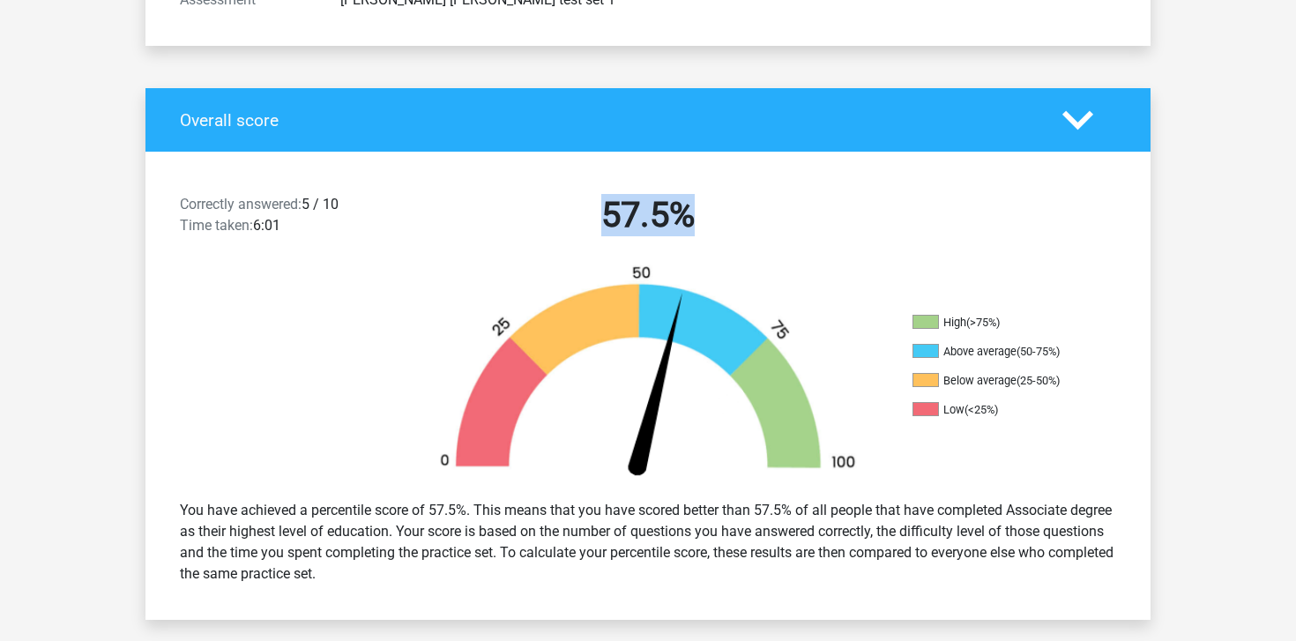
drag, startPoint x: 577, startPoint y: 210, endPoint x: 742, endPoint y: 208, distance: 164.8
click at [743, 209] on h2 "57.5%" at bounding box center [647, 215] width 455 height 42
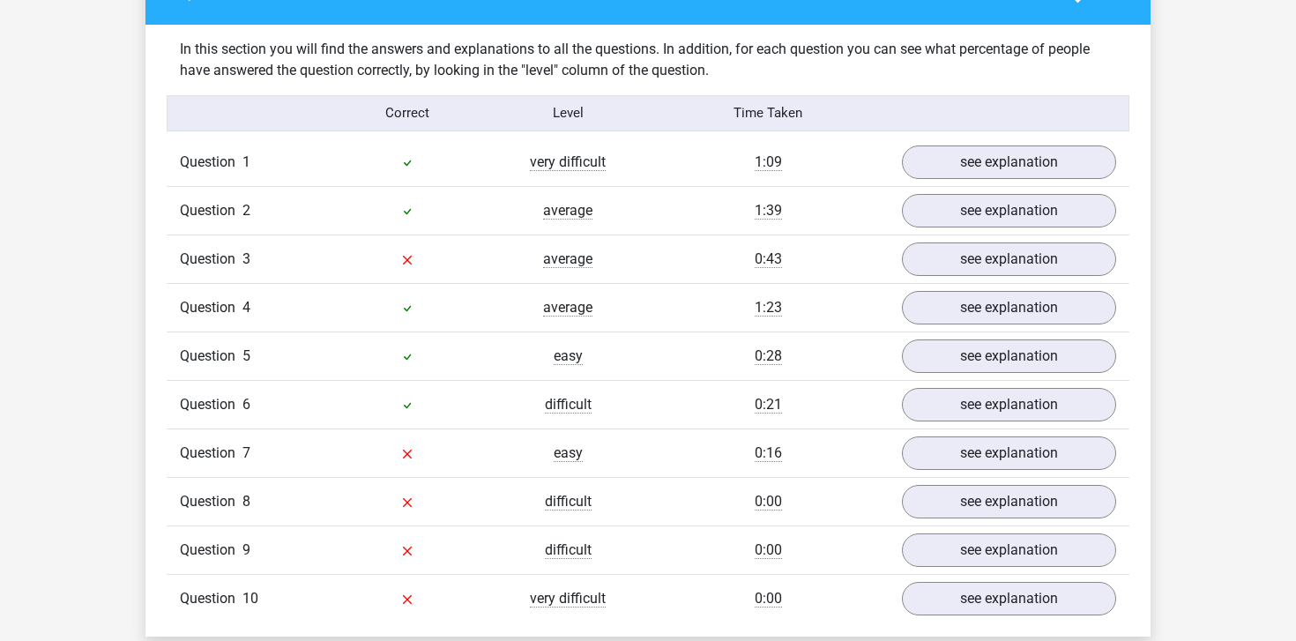
scroll to position [1357, 0]
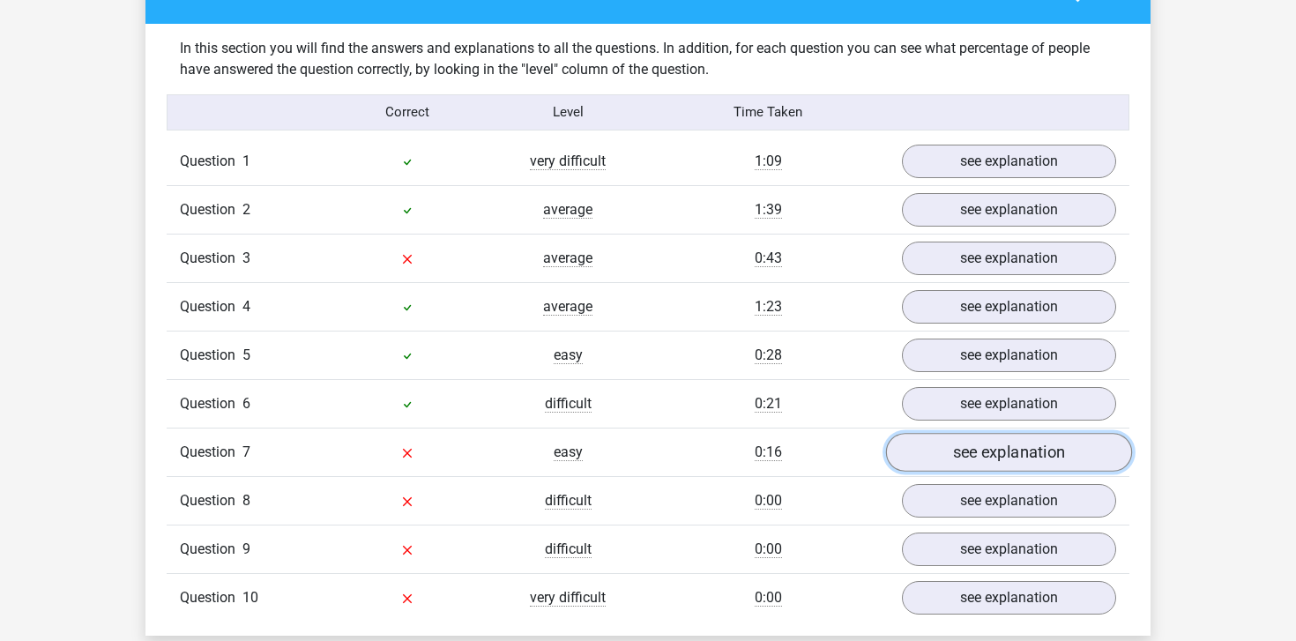
click at [1006, 435] on link "see explanation" at bounding box center [1009, 452] width 246 height 39
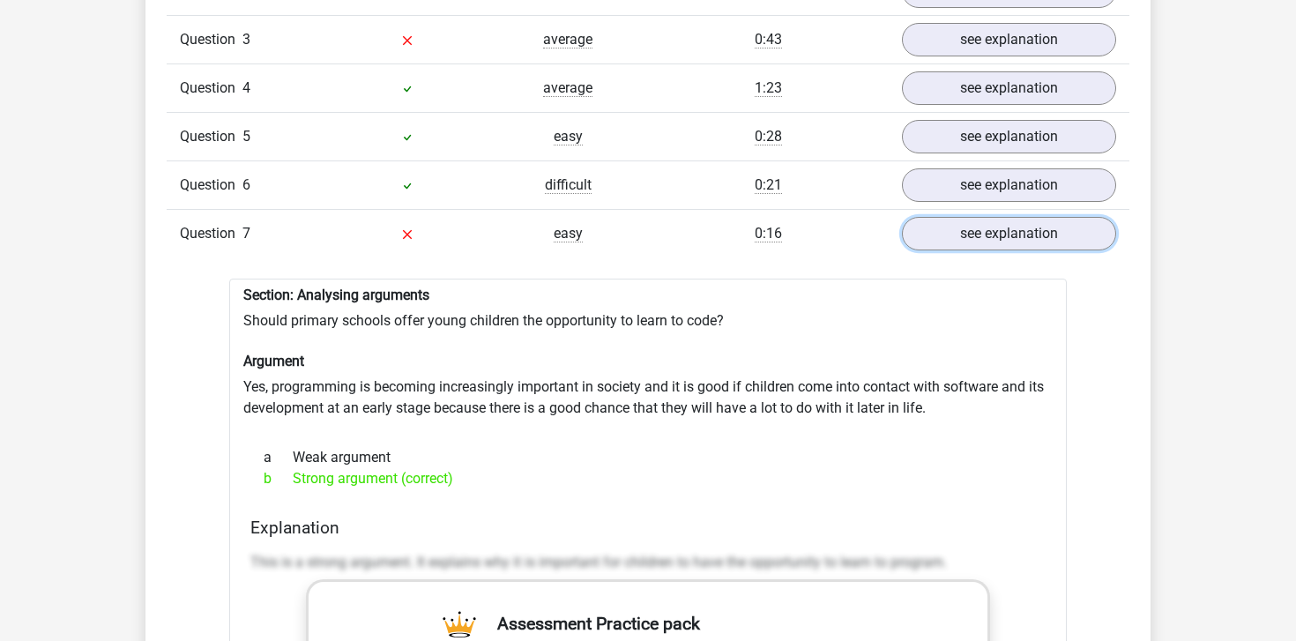
scroll to position [1586, 0]
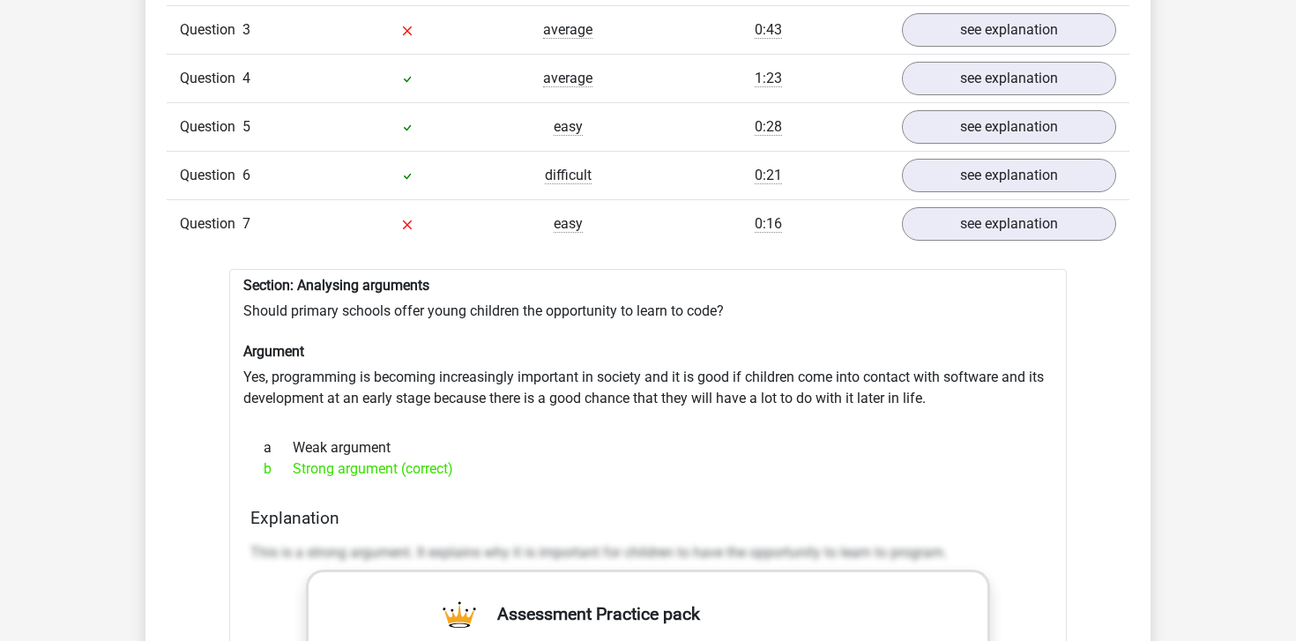
drag, startPoint x: 284, startPoint y: 451, endPoint x: 487, endPoint y: 451, distance: 202.7
click at [487, 458] on div "b Strong argument (correct)" at bounding box center [647, 468] width 795 height 21
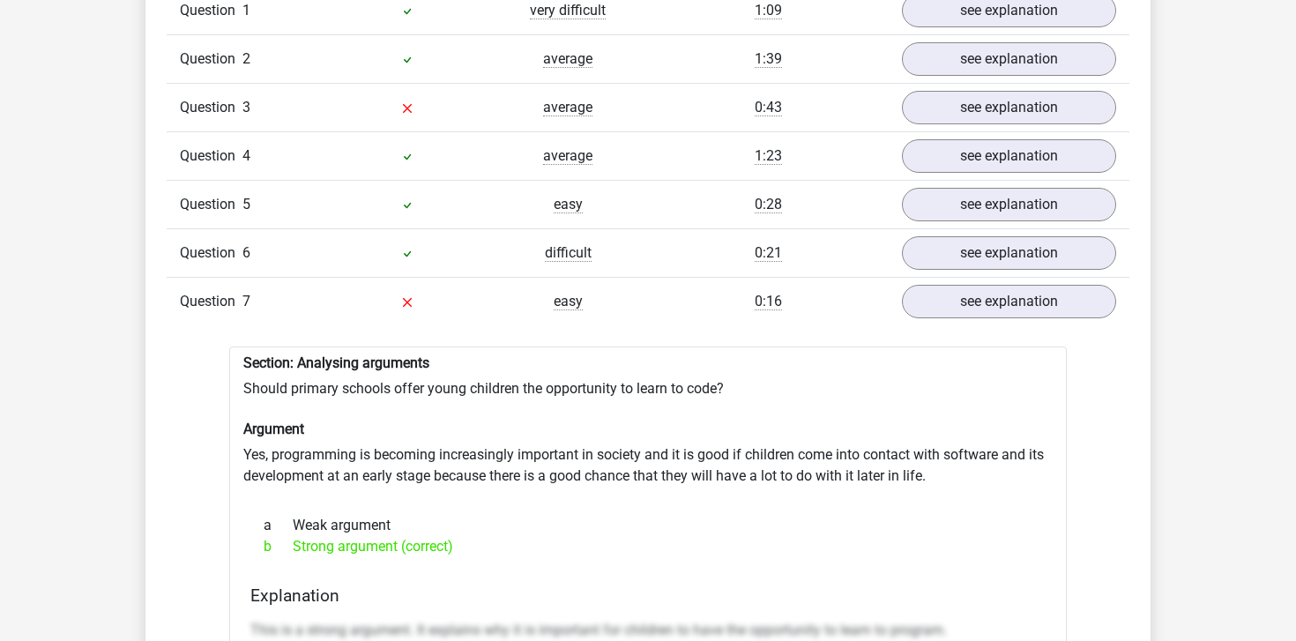
scroll to position [1580, 0]
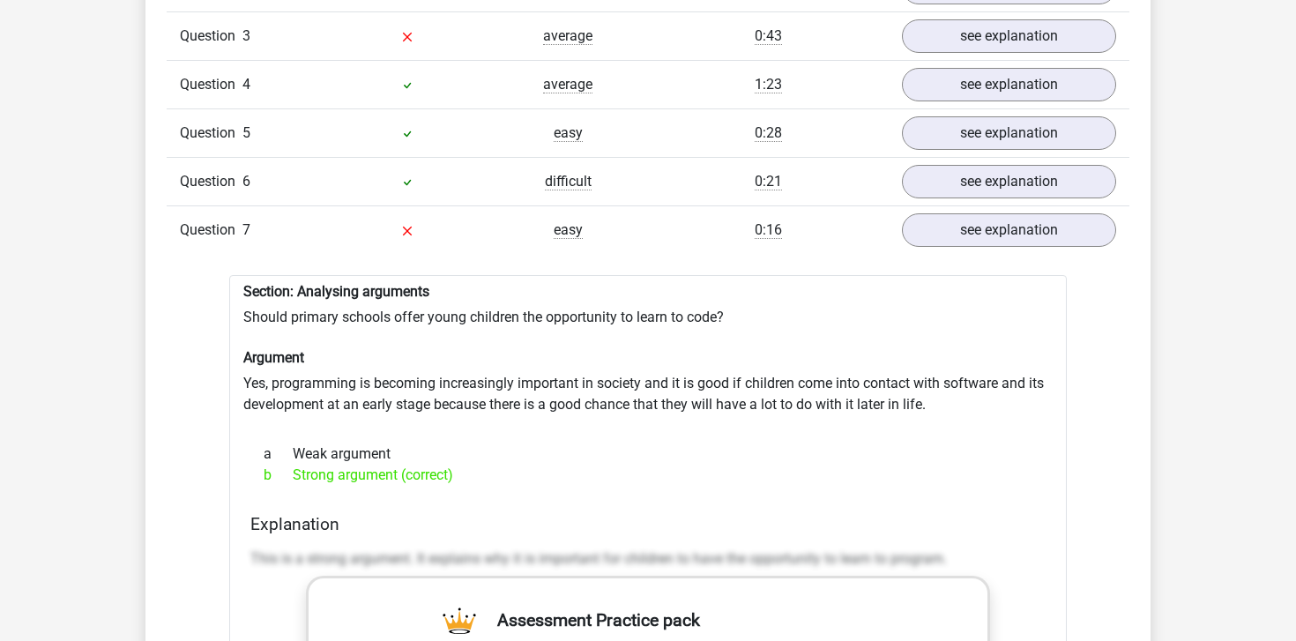
click at [485, 443] on div "a Weak argument" at bounding box center [647, 453] width 795 height 21
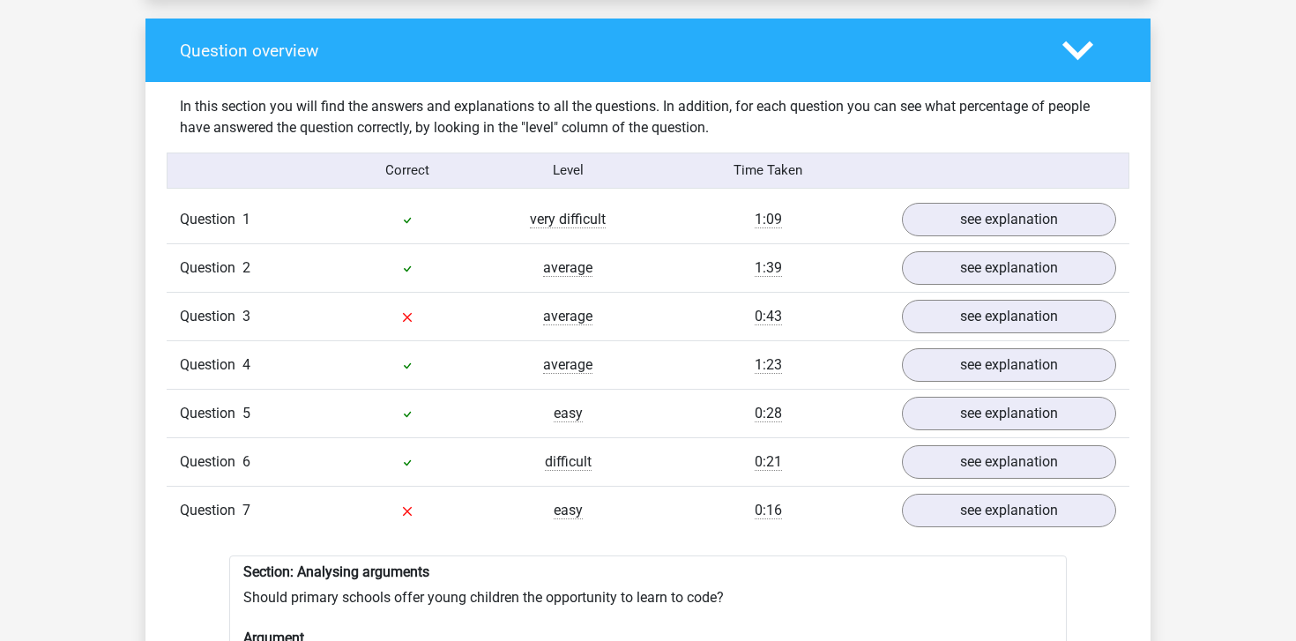
scroll to position [1300, 0]
click at [582, 316] on div "Question 3 average 0:43 see explanation" at bounding box center [648, 315] width 963 height 48
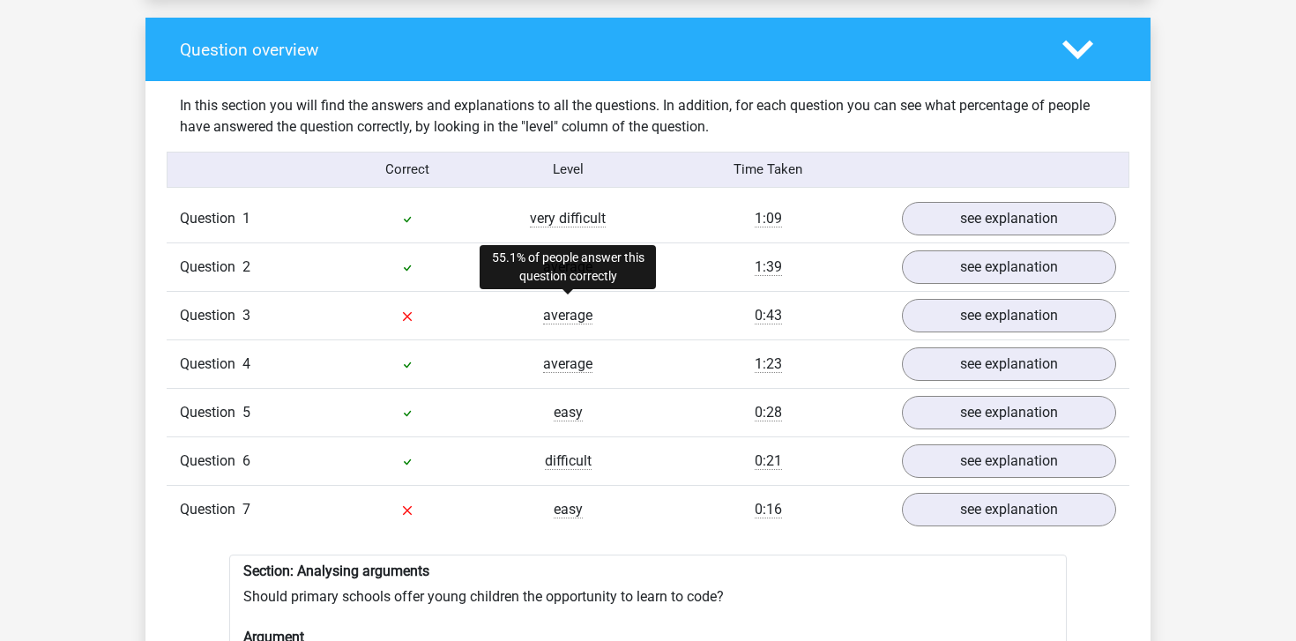
click at [577, 307] on span "average" at bounding box center [567, 316] width 49 height 18
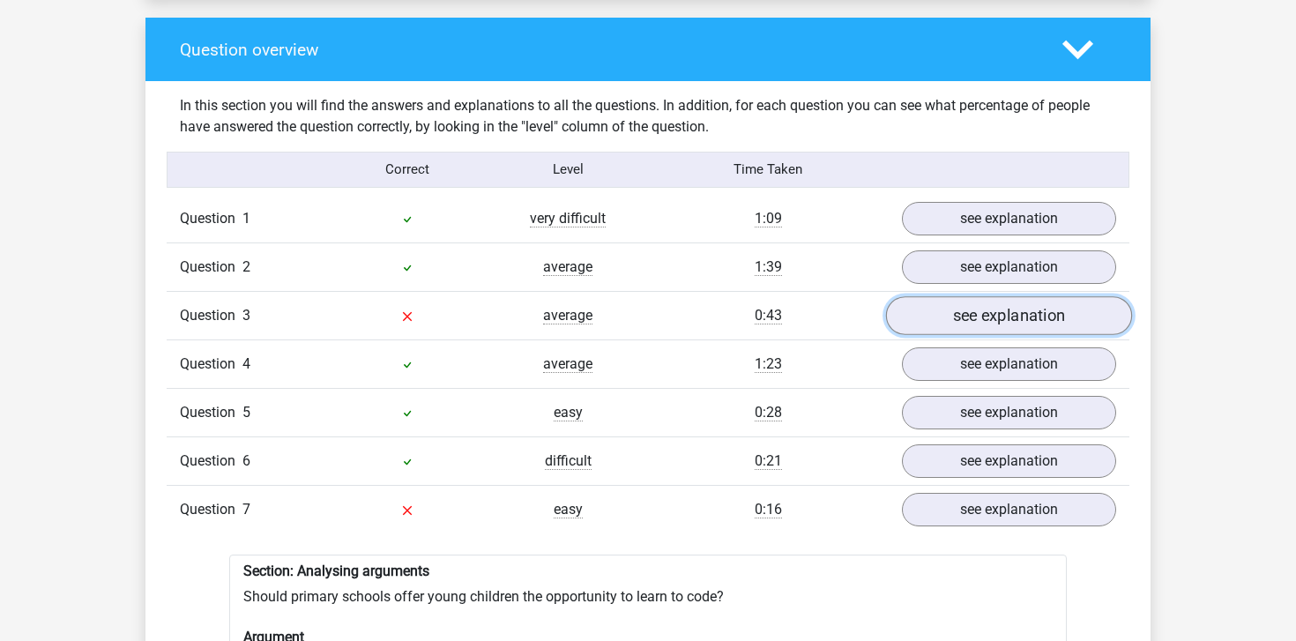
click at [955, 316] on link "see explanation" at bounding box center [1009, 315] width 246 height 39
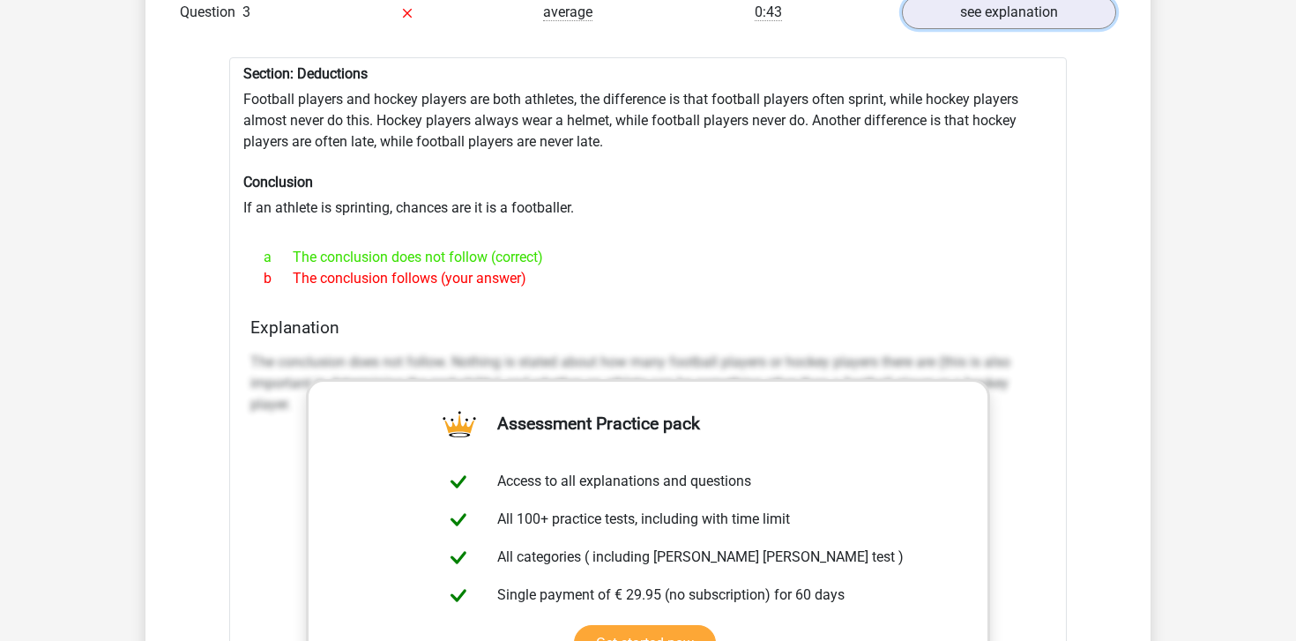
scroll to position [1606, 0]
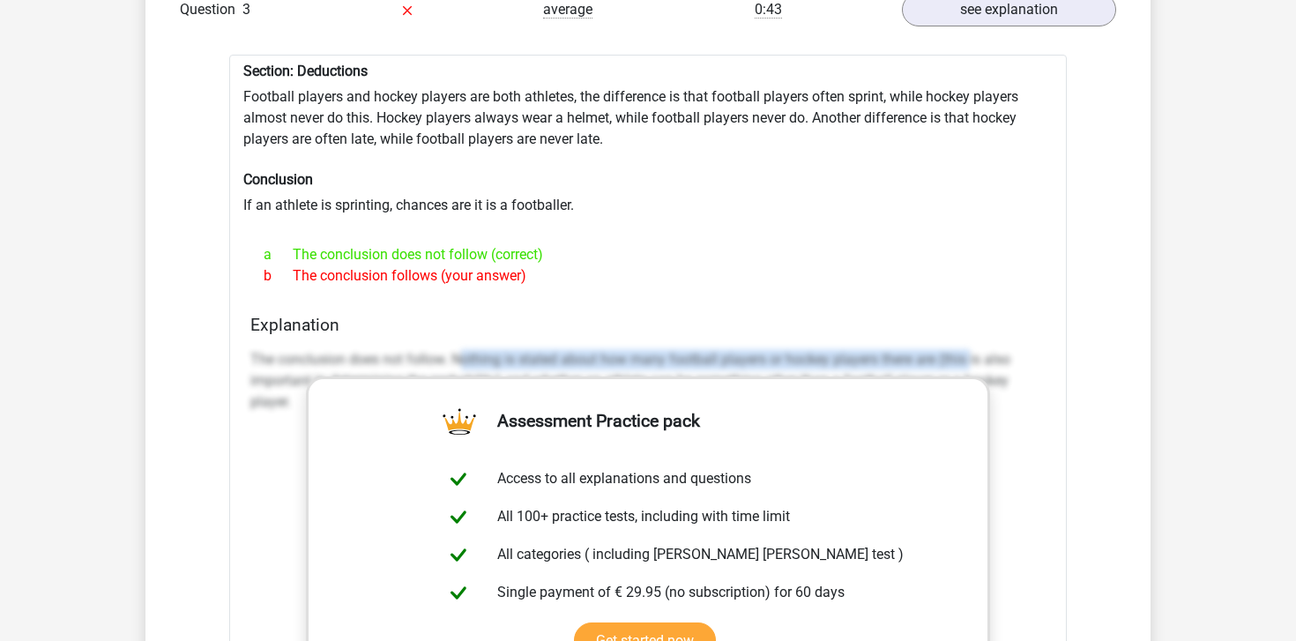
drag, startPoint x: 458, startPoint y: 345, endPoint x: 970, endPoint y: 351, distance: 511.3
click at [970, 351] on p "The conclusion does not follow. Nothing is stated about how many football playe…" at bounding box center [647, 380] width 795 height 63
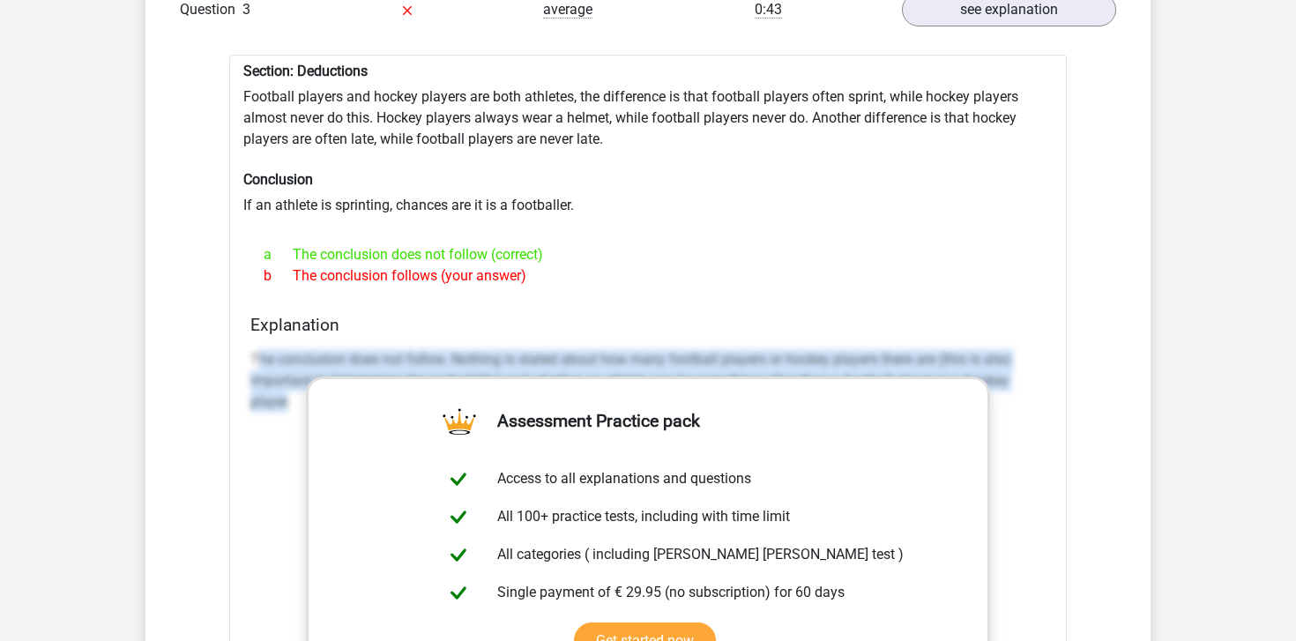
drag, startPoint x: 257, startPoint y: 347, endPoint x: 288, endPoint y: 390, distance: 53.6
click at [288, 390] on p "The conclusion does not follow. Nothing is stated about how many football playe…" at bounding box center [647, 380] width 795 height 63
copy p "he conclusion does not follow. Nothing is stated about how many football player…"
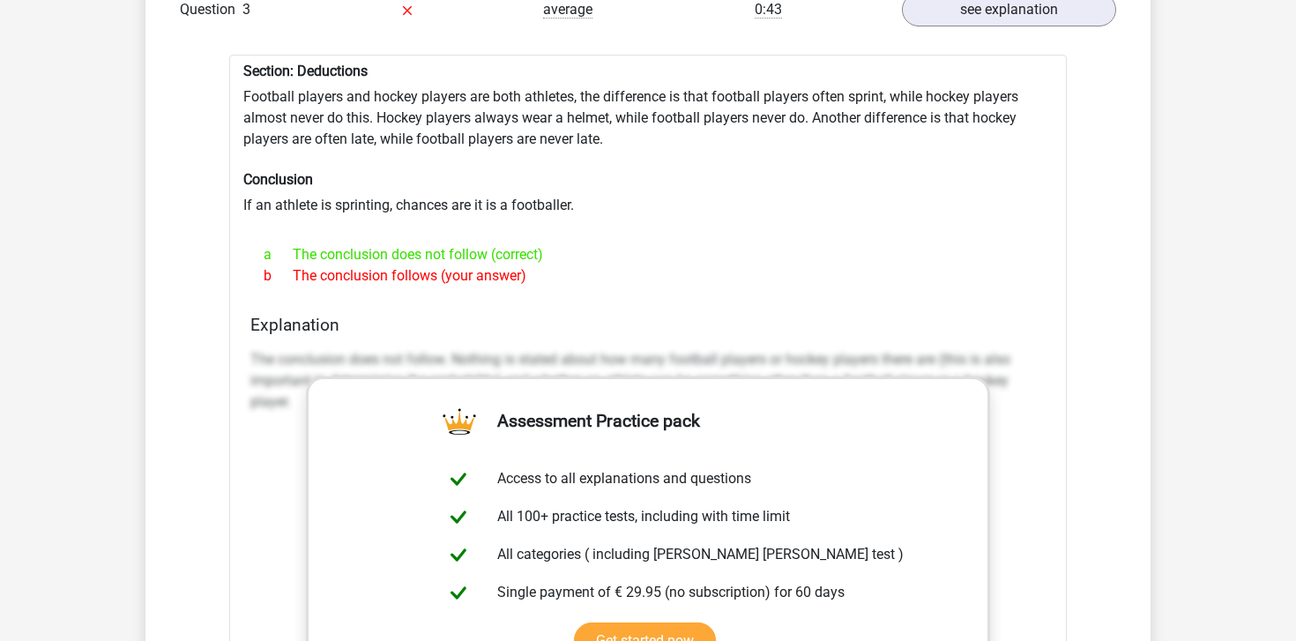
click at [712, 194] on div "Section: Deductions Football players and hockey players are both athletes, the …" at bounding box center [647, 504] width 837 height 898
drag, startPoint x: 464, startPoint y: 346, endPoint x: 764, endPoint y: 347, distance: 300.6
click at [764, 349] on p "The conclusion does not follow. Nothing is stated about how many football playe…" at bounding box center [647, 380] width 795 height 63
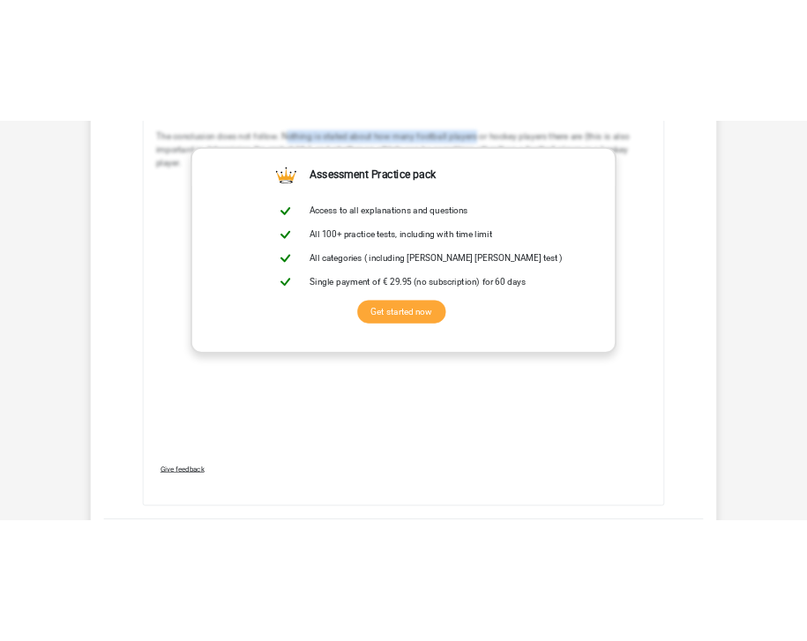
scroll to position [1951, 0]
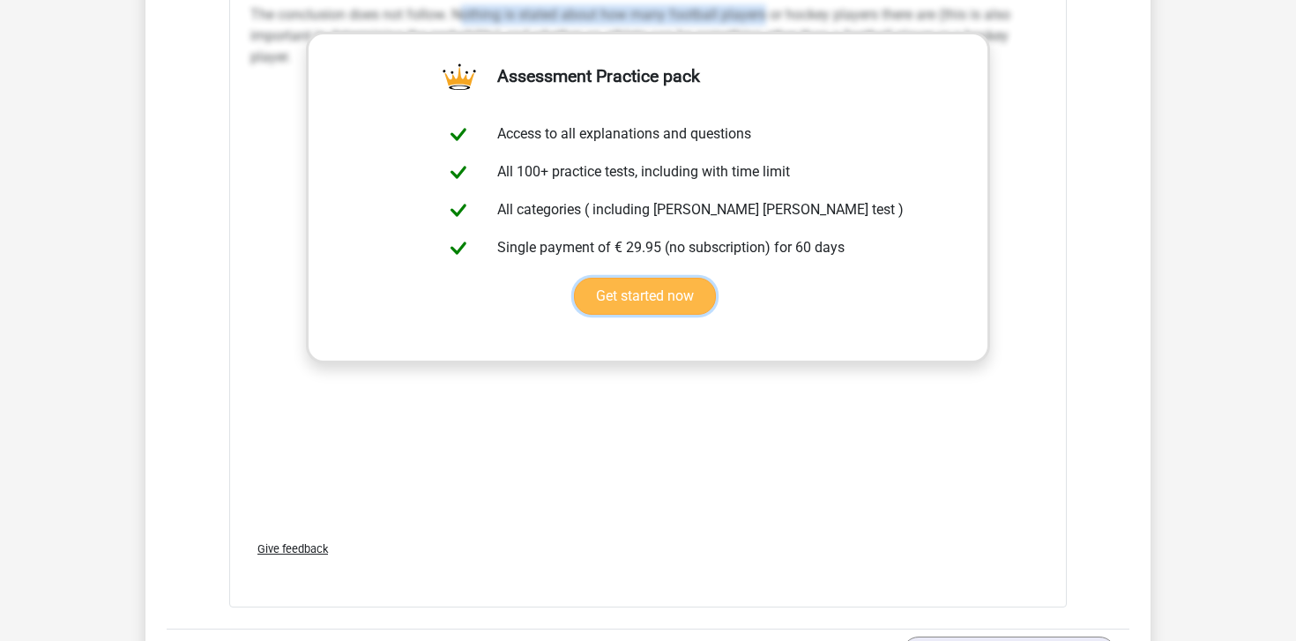
click at [716, 278] on link "Get started now" at bounding box center [645, 296] width 142 height 37
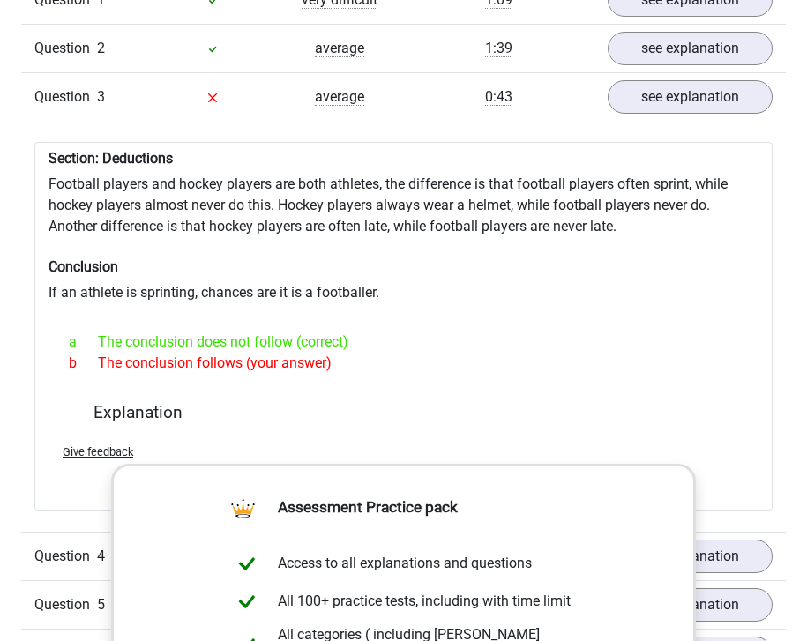
scroll to position [1543, 0]
